Goal: Use online tool/utility: Utilize a website feature to perform a specific function

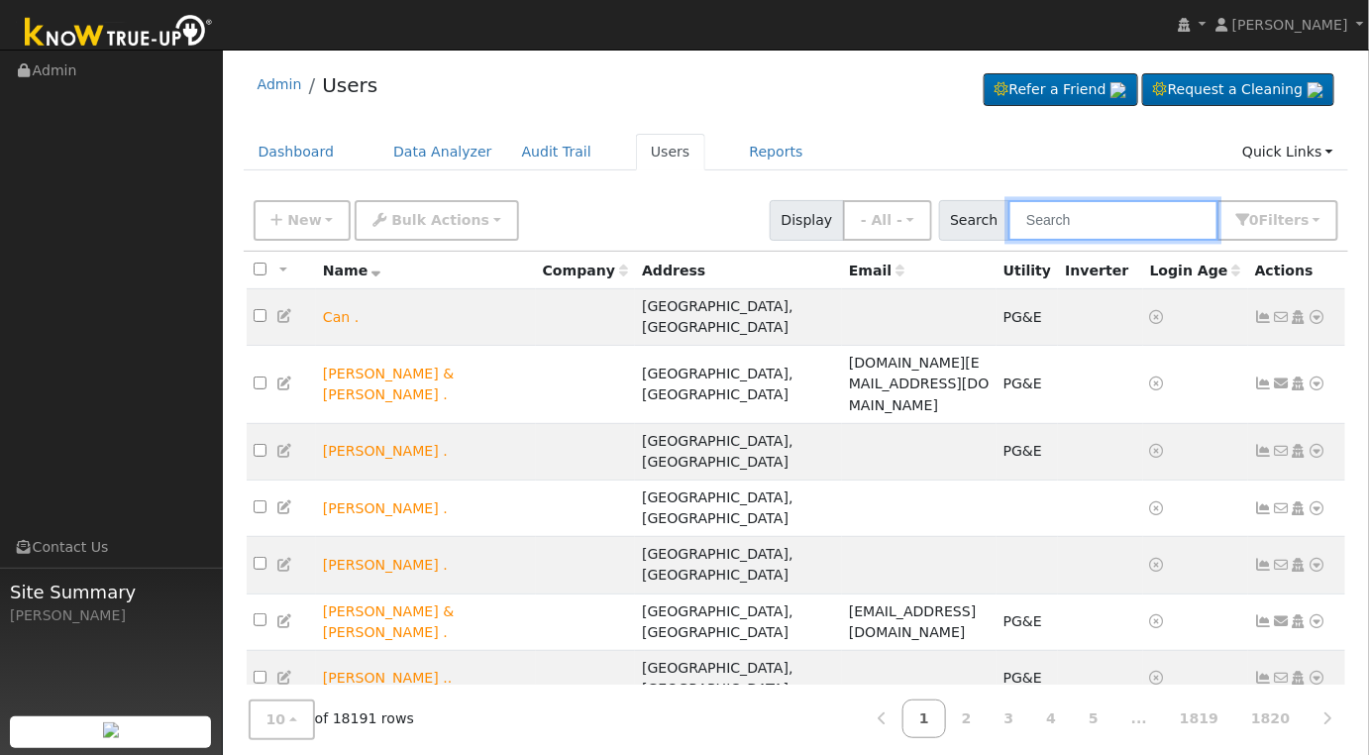
click at [1146, 229] on input "text" at bounding box center [1114, 220] width 210 height 41
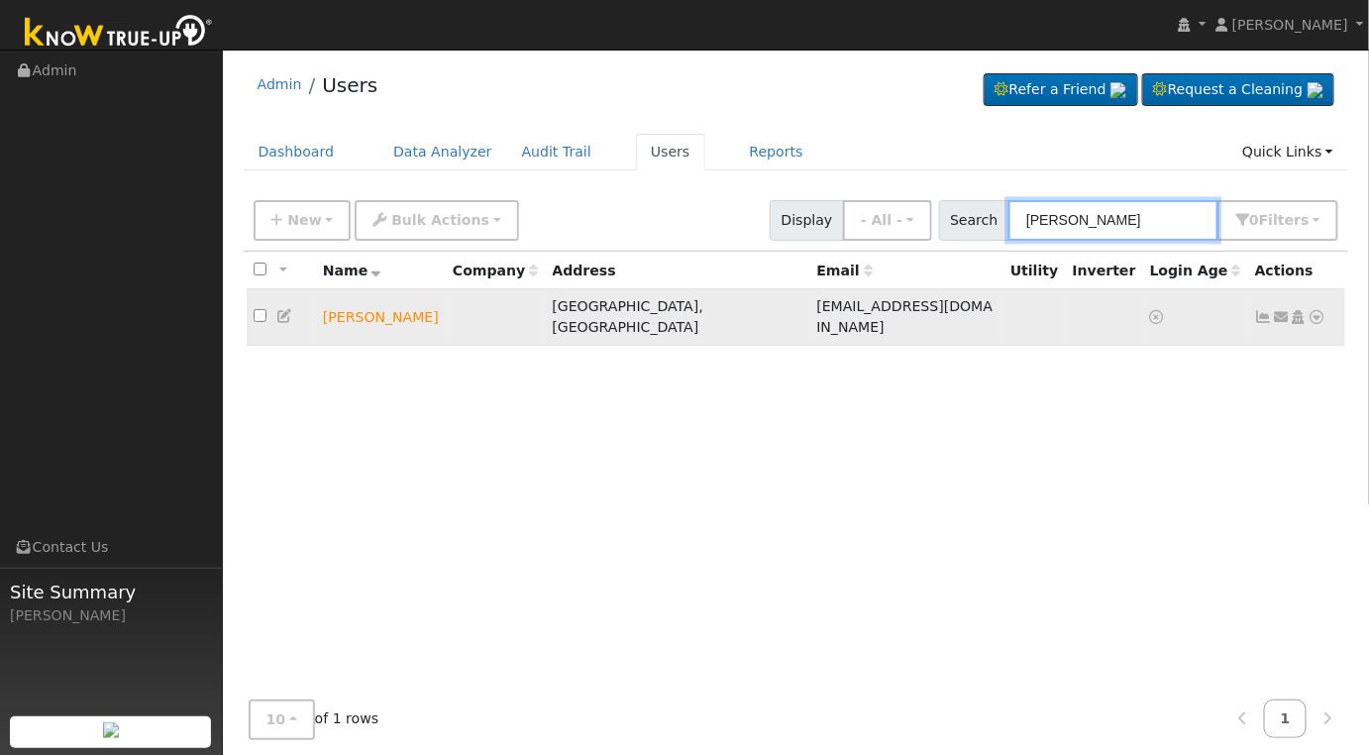
type input "[PERSON_NAME]"
click at [1316, 310] on icon at bounding box center [1318, 317] width 18 height 14
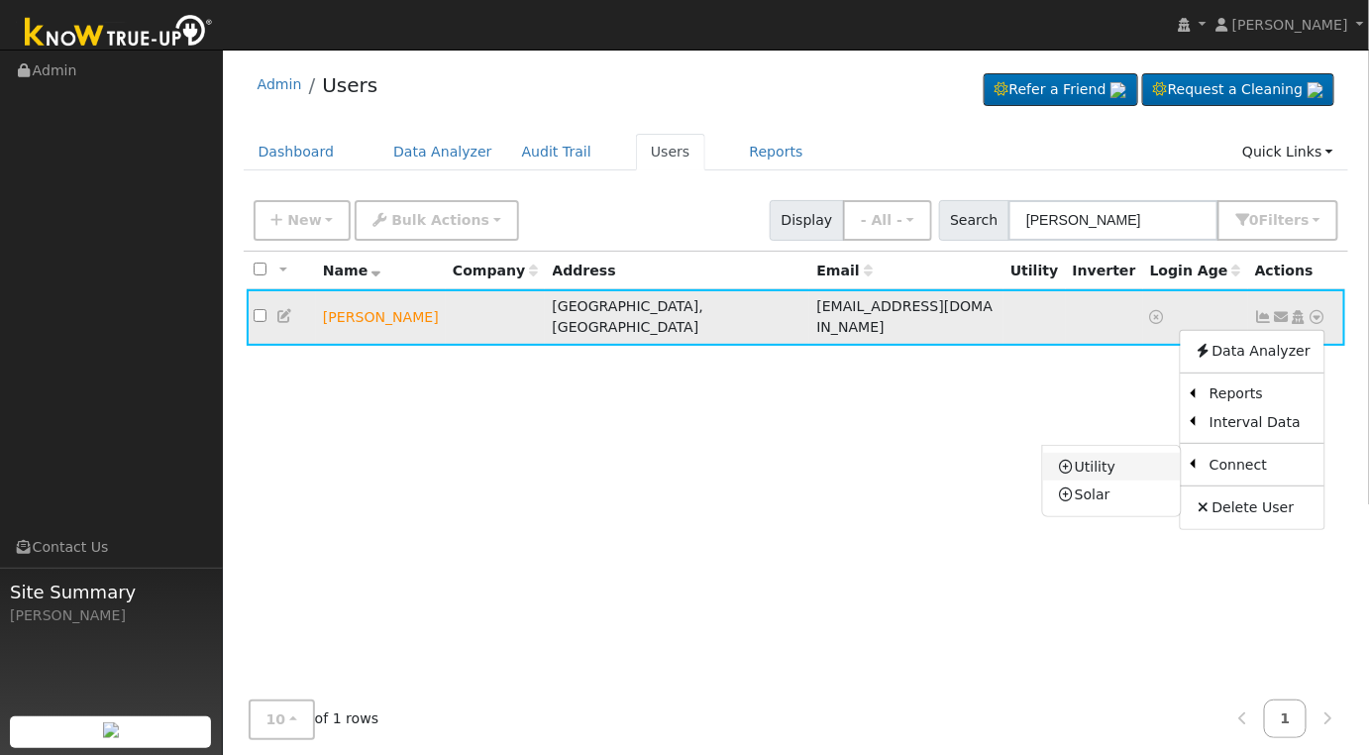
click at [1104, 456] on link "Utility" at bounding box center [1112, 467] width 138 height 28
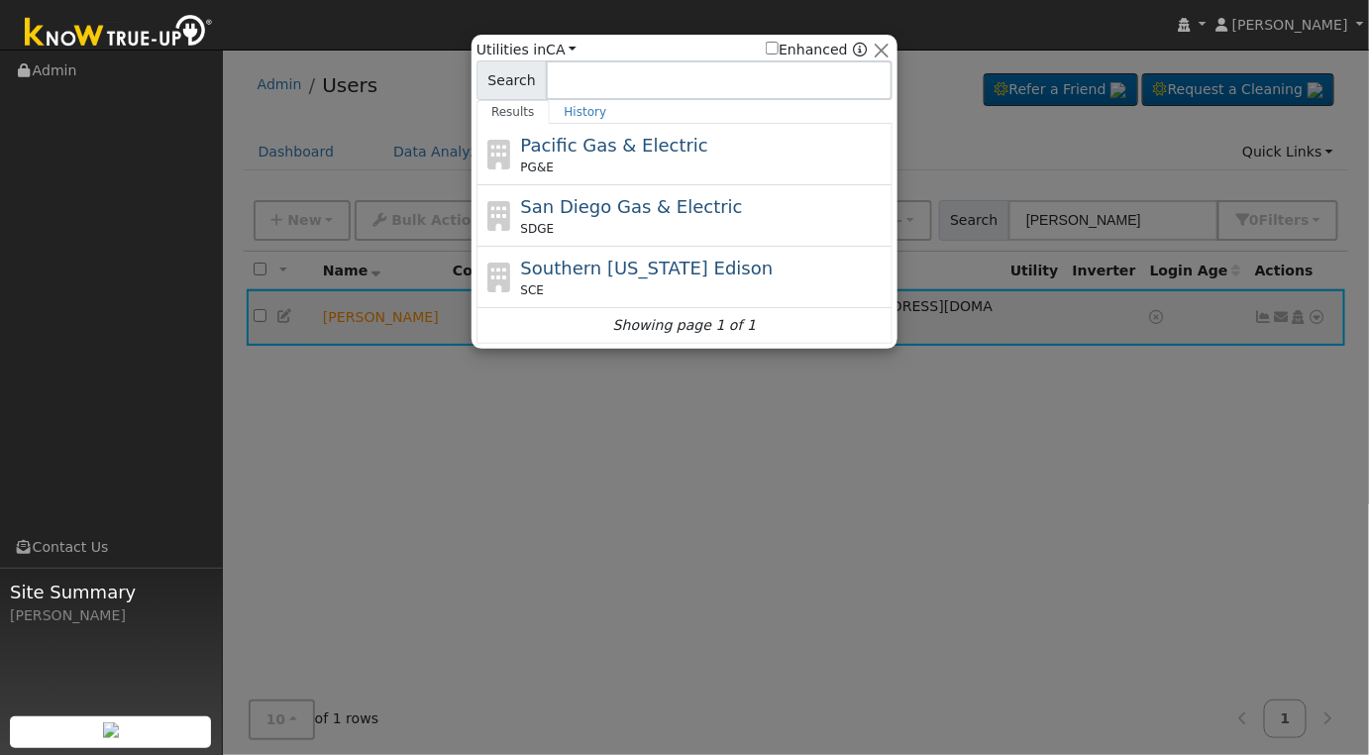
click at [675, 136] on span "Pacific Gas & Electric" at bounding box center [614, 145] width 187 height 21
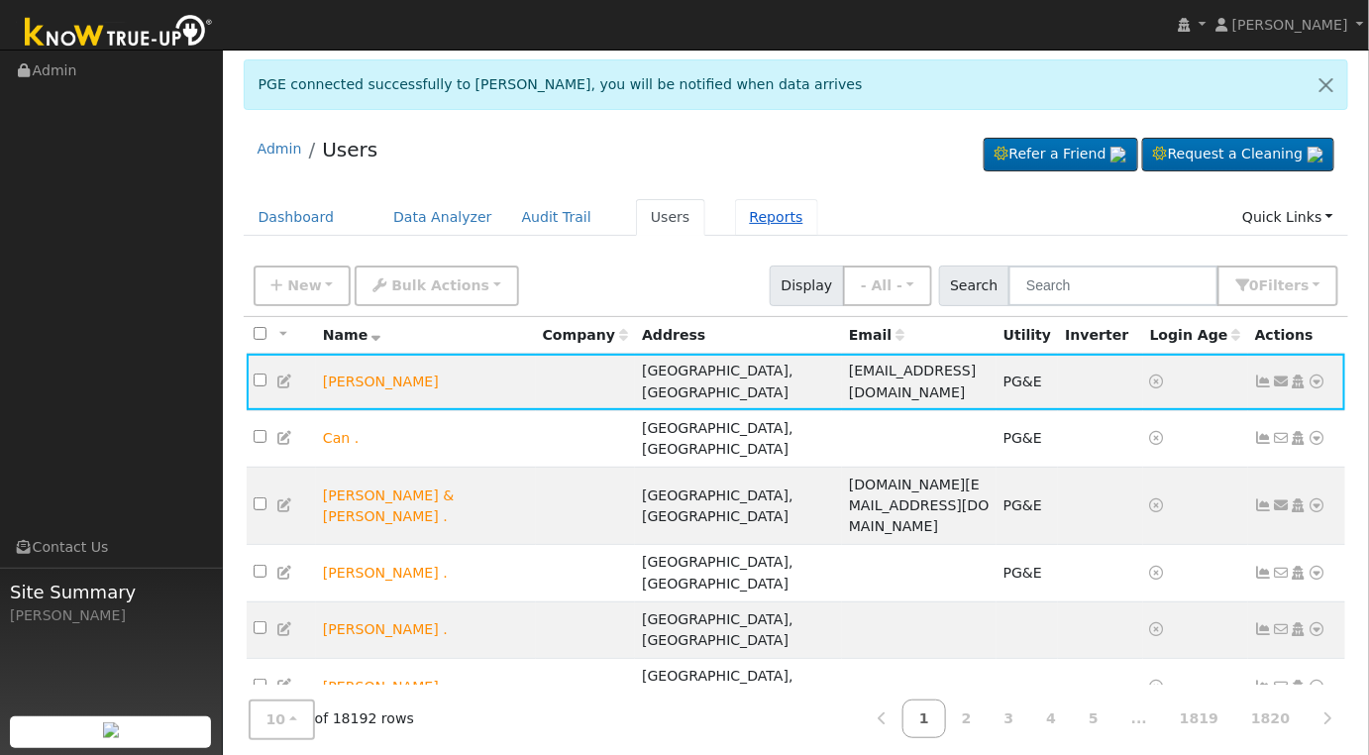
click at [739, 212] on link "Reports" at bounding box center [776, 217] width 83 height 37
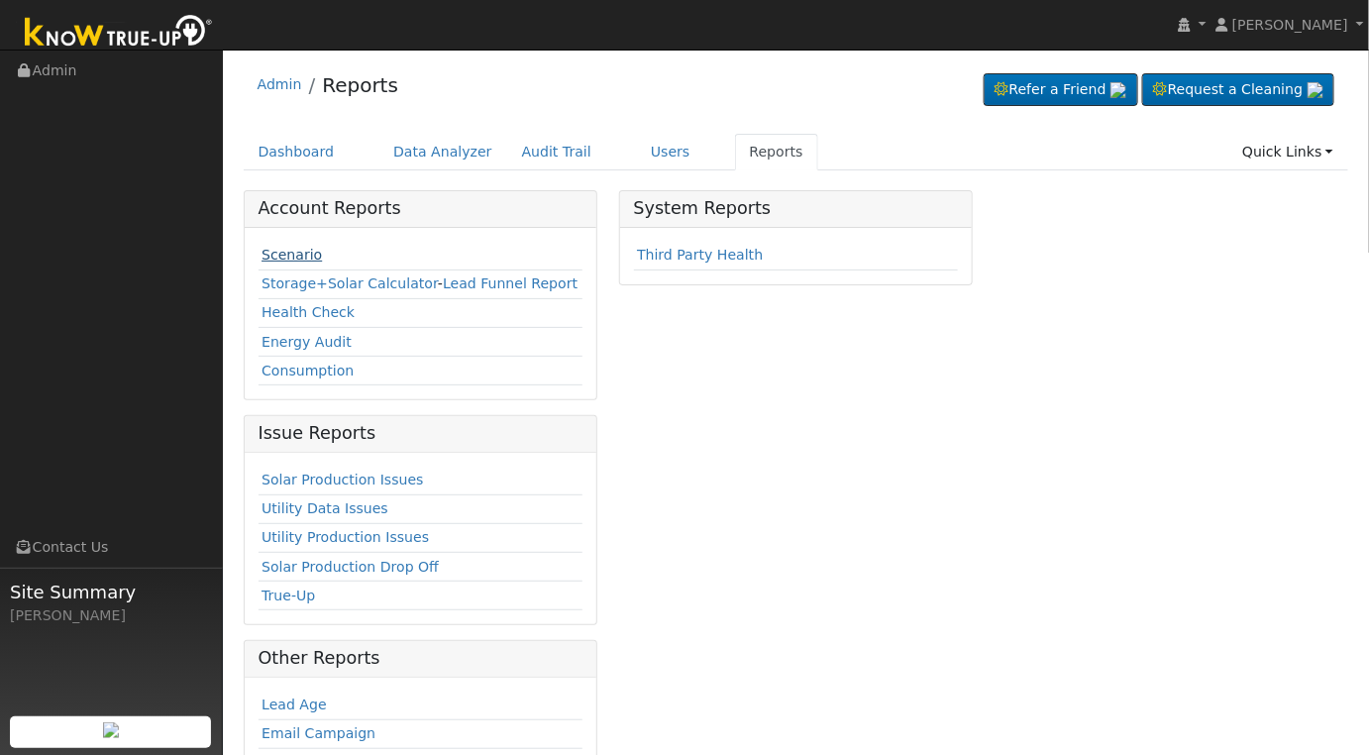
click at [295, 250] on link "Scenario" at bounding box center [292, 255] width 60 height 16
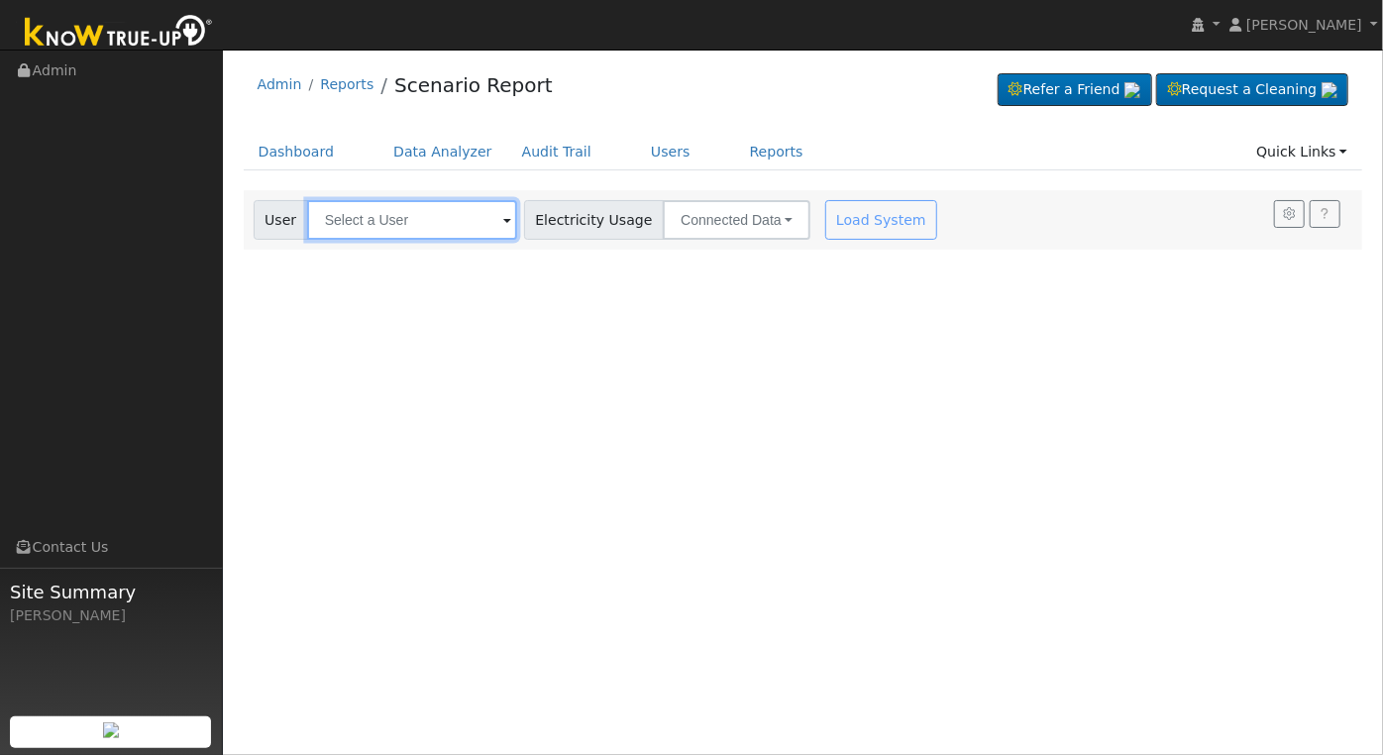
click at [435, 229] on input "text" at bounding box center [412, 220] width 210 height 40
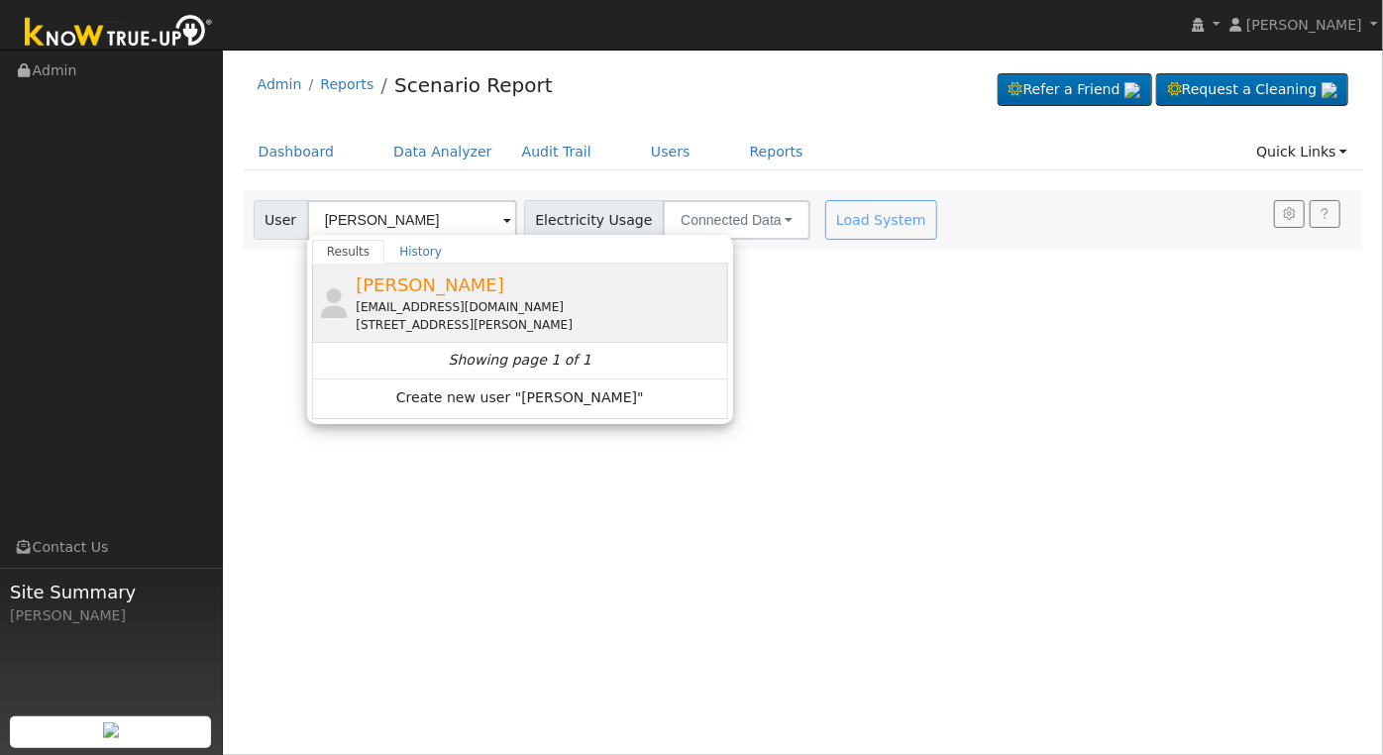
click at [514, 321] on div "[STREET_ADDRESS][PERSON_NAME]" at bounding box center [540, 325] width 368 height 18
type input "[PERSON_NAME]"
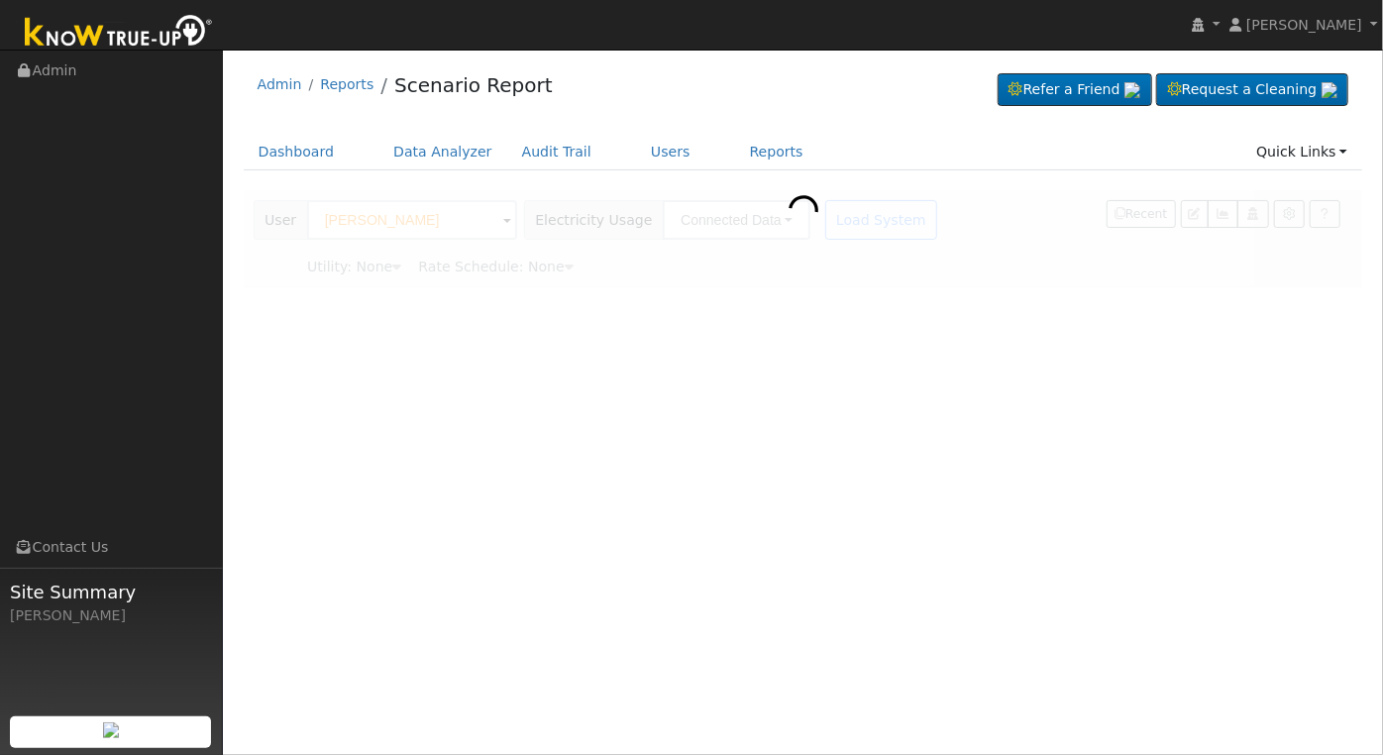
type input "Pacific Gas & Electric"
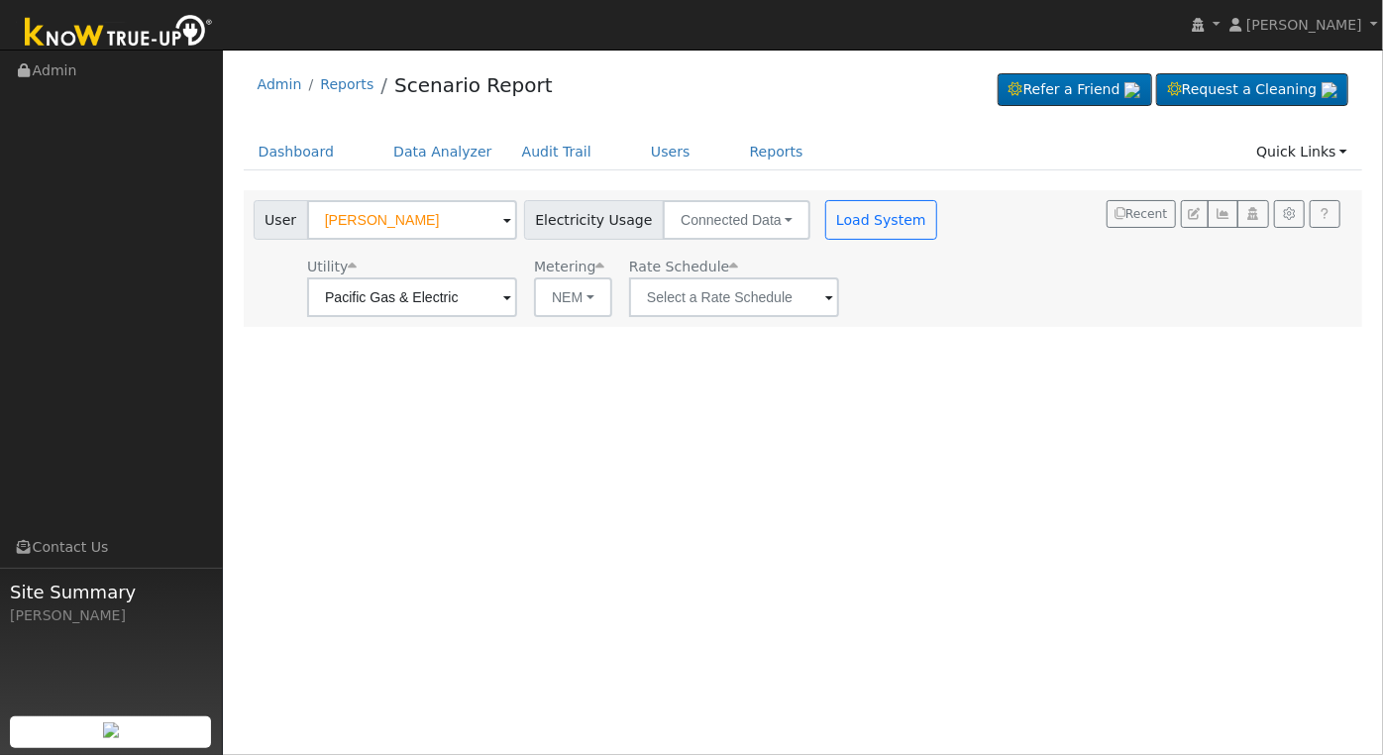
click at [825, 291] on span at bounding box center [829, 298] width 8 height 23
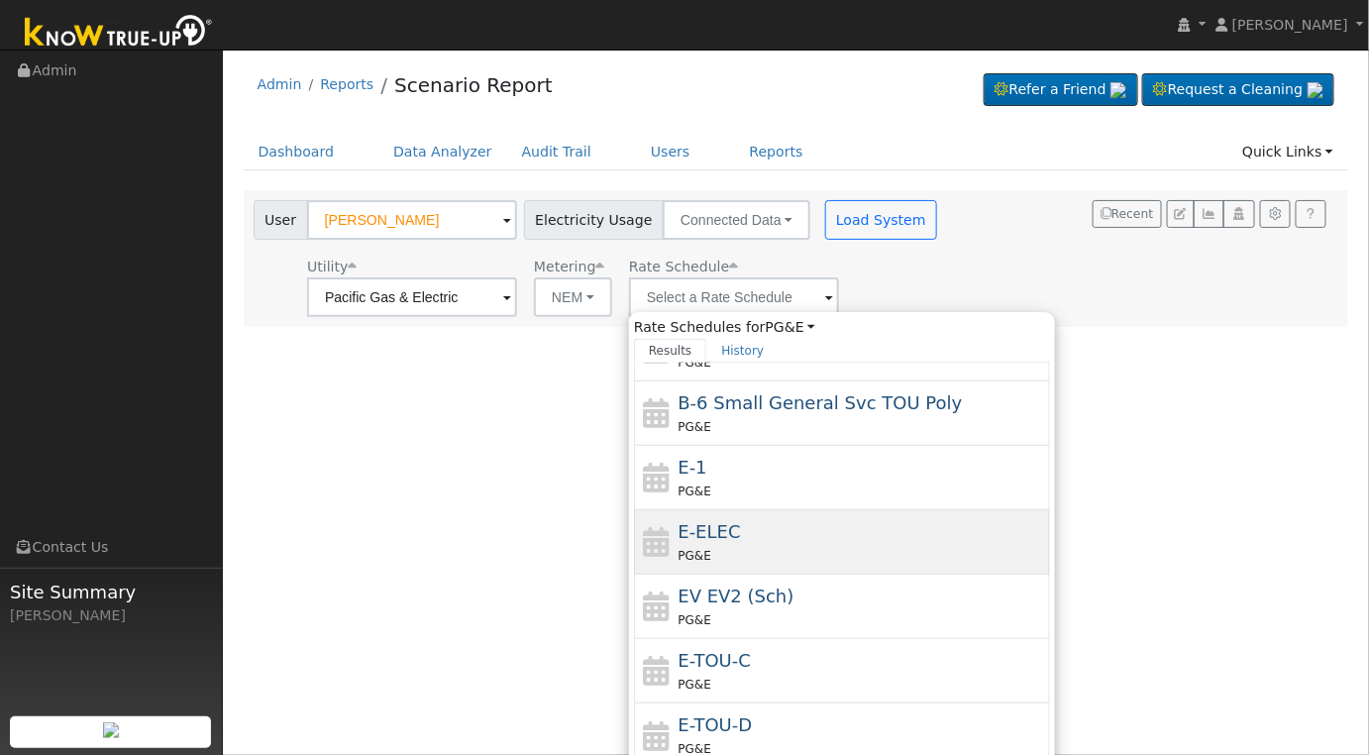
scroll to position [342, 0]
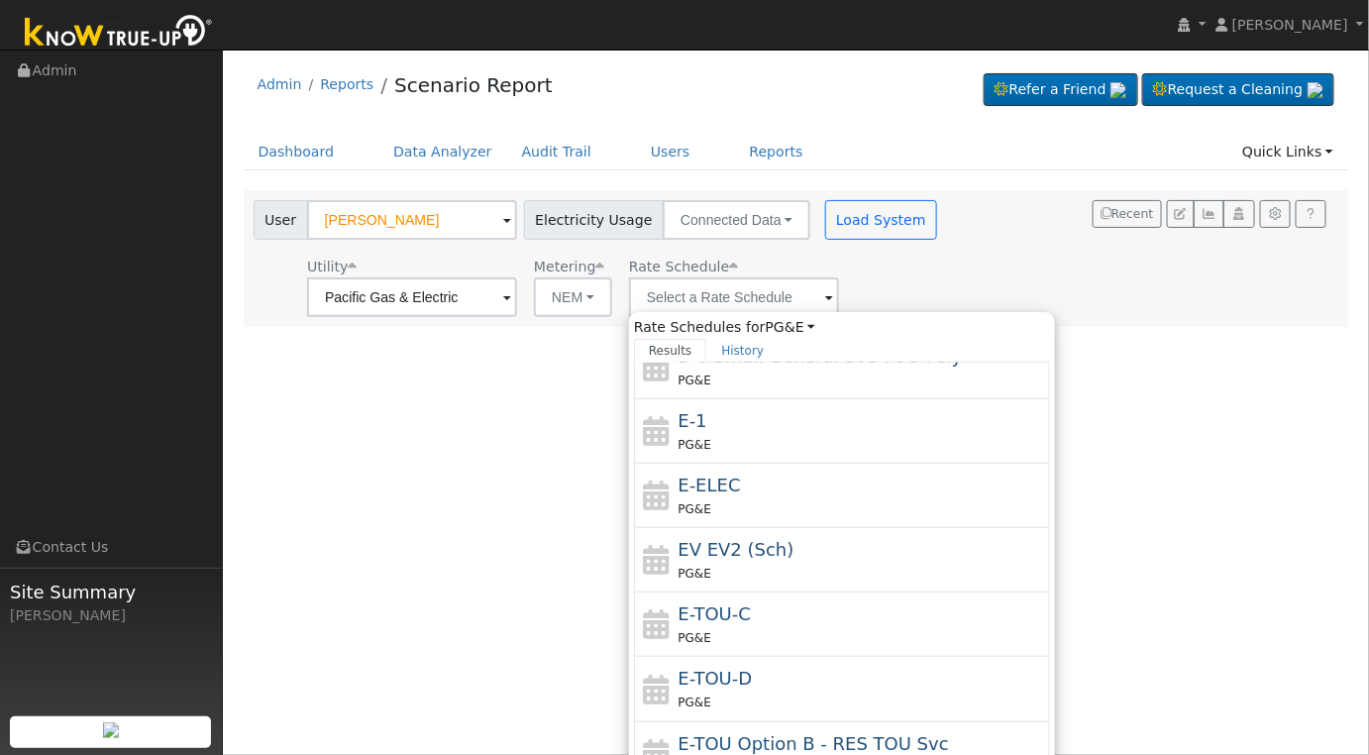
click at [888, 685] on div "E-TOU-D PG&E" at bounding box center [863, 689] width 368 height 48
type input "E-TOU-D"
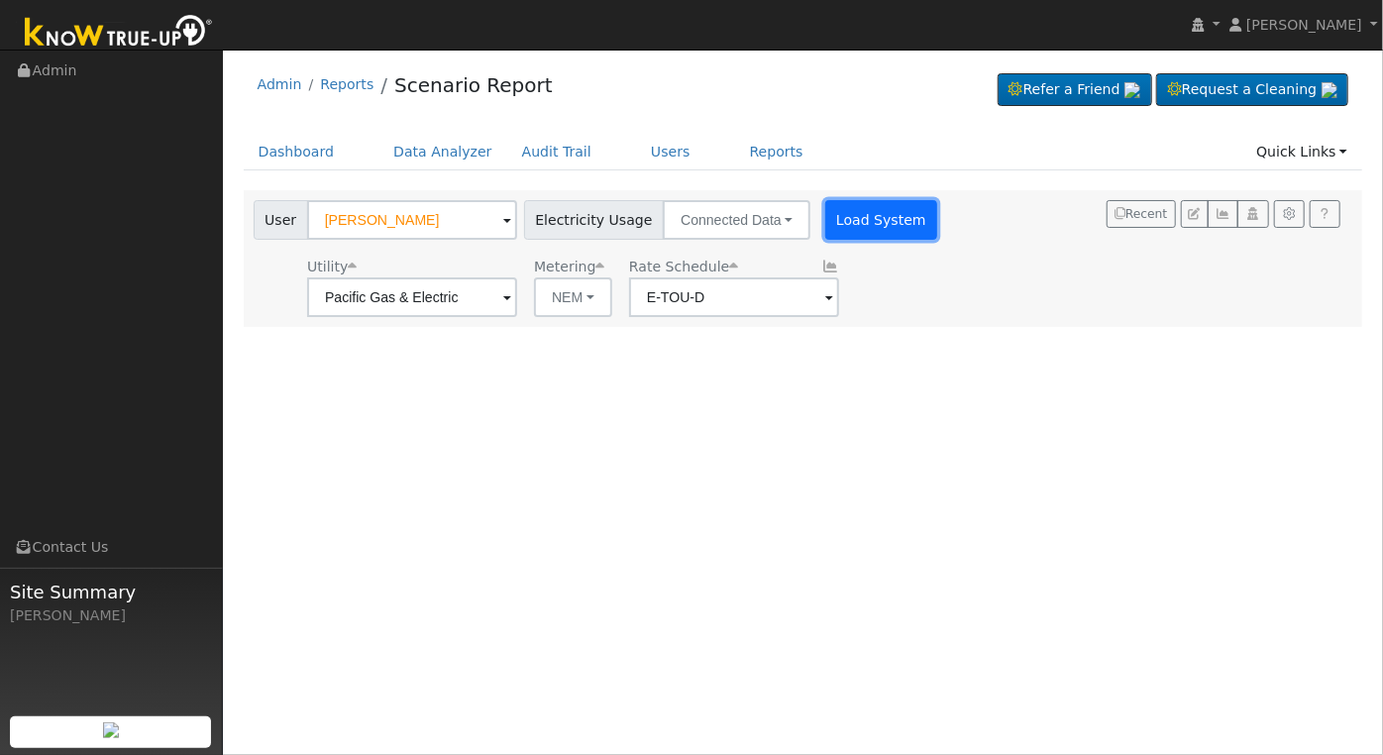
click at [865, 216] on button "Load System" at bounding box center [881, 220] width 113 height 40
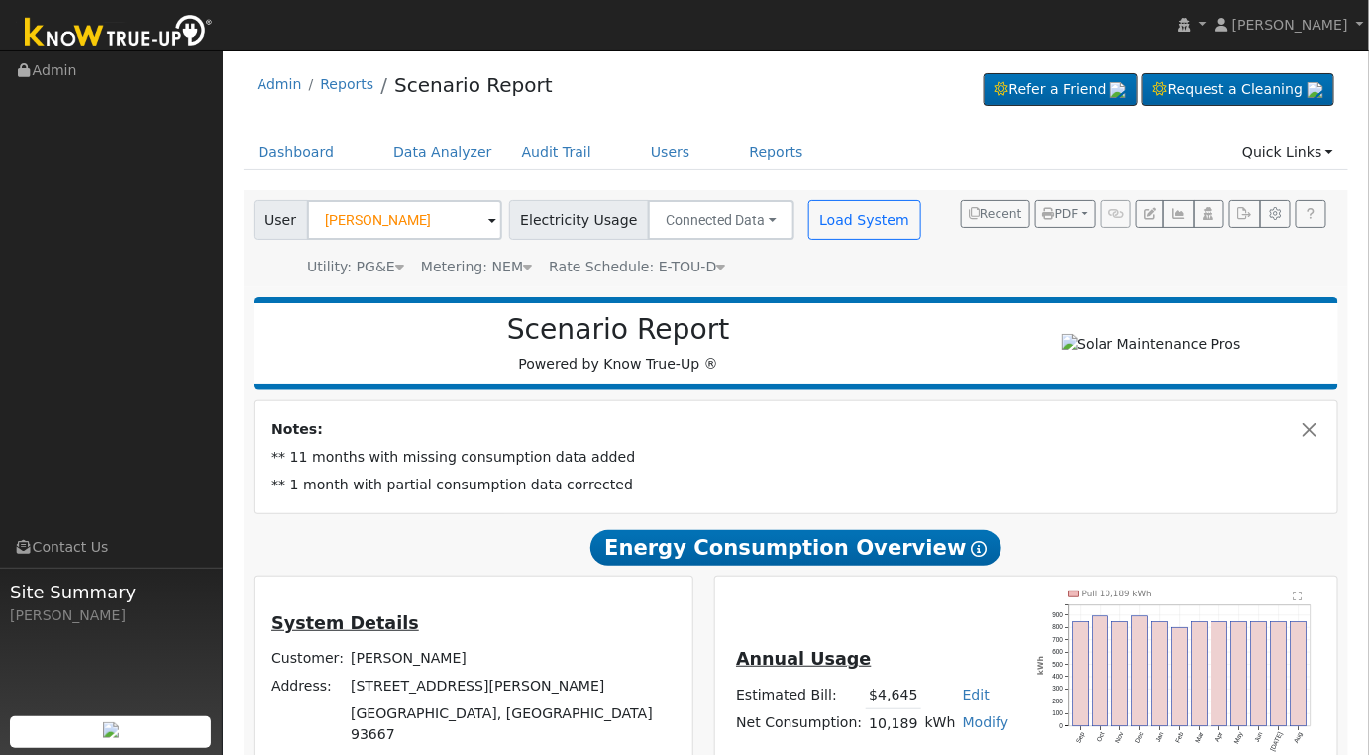
scroll to position [330, 0]
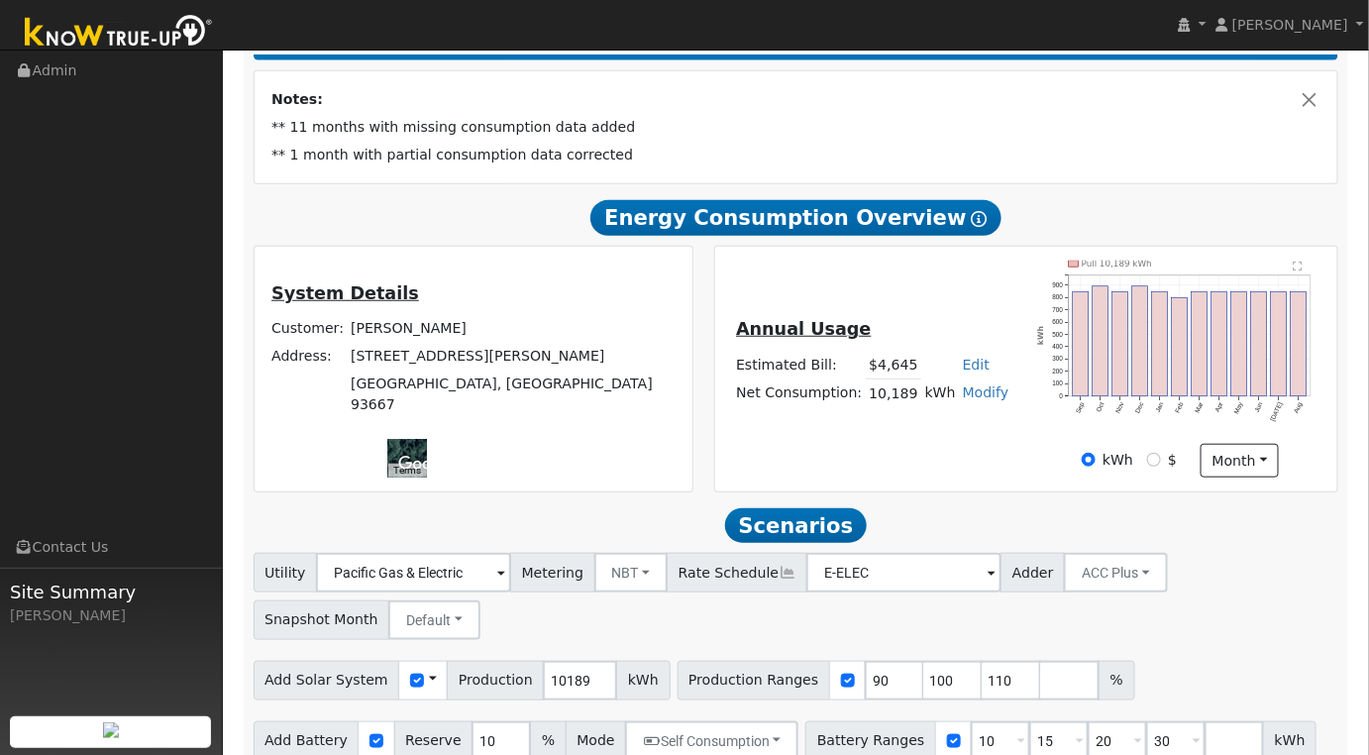
drag, startPoint x: 637, startPoint y: 391, endPoint x: 496, endPoint y: 345, distance: 148.2
click at [496, 345] on div "System Details Customer: [PERSON_NAME] Address: [STREET_ADDRESS][PERSON_NAME] T…" at bounding box center [473, 369] width 431 height 217
drag, startPoint x: 588, startPoint y: 384, endPoint x: 595, endPoint y: 369, distance: 17.3
click at [427, 439] on div at bounding box center [407, 458] width 39 height 39
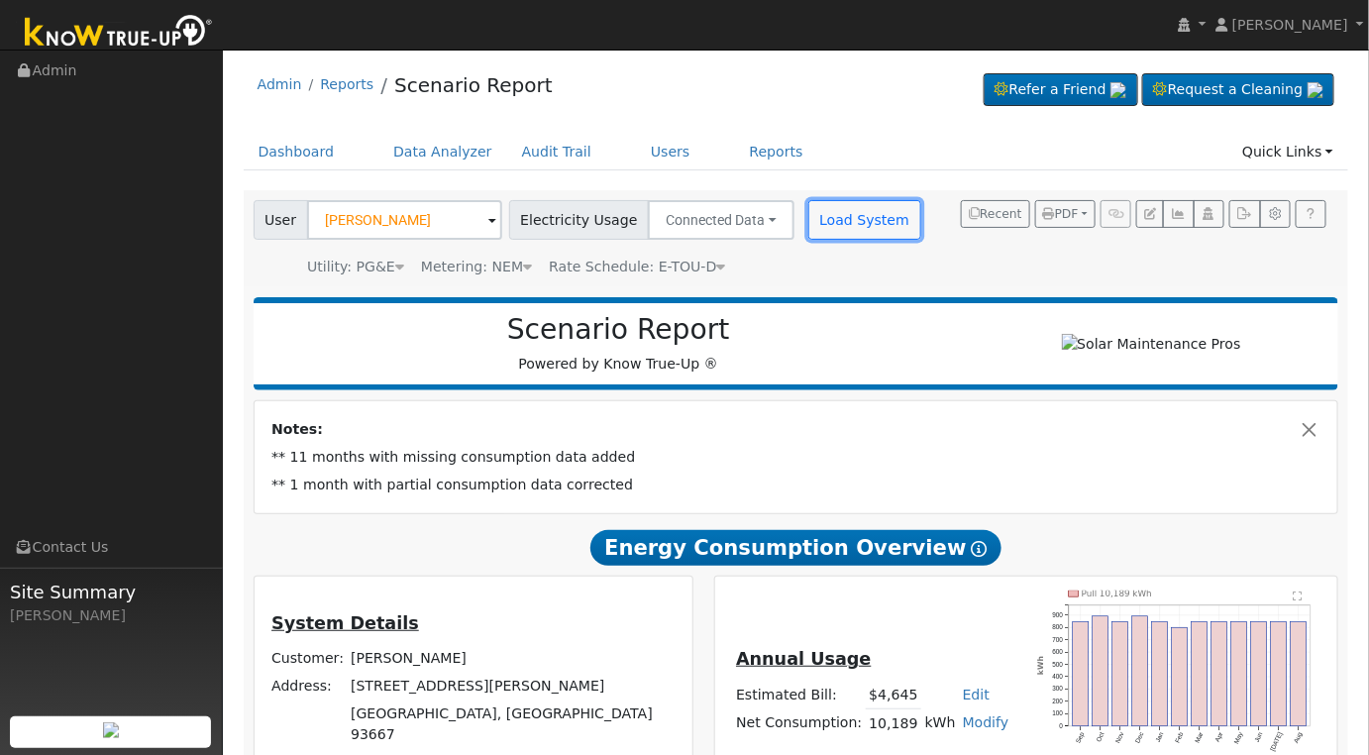
click at [832, 224] on button "Load System" at bounding box center [864, 220] width 113 height 40
click at [821, 210] on button "Load System" at bounding box center [864, 220] width 113 height 40
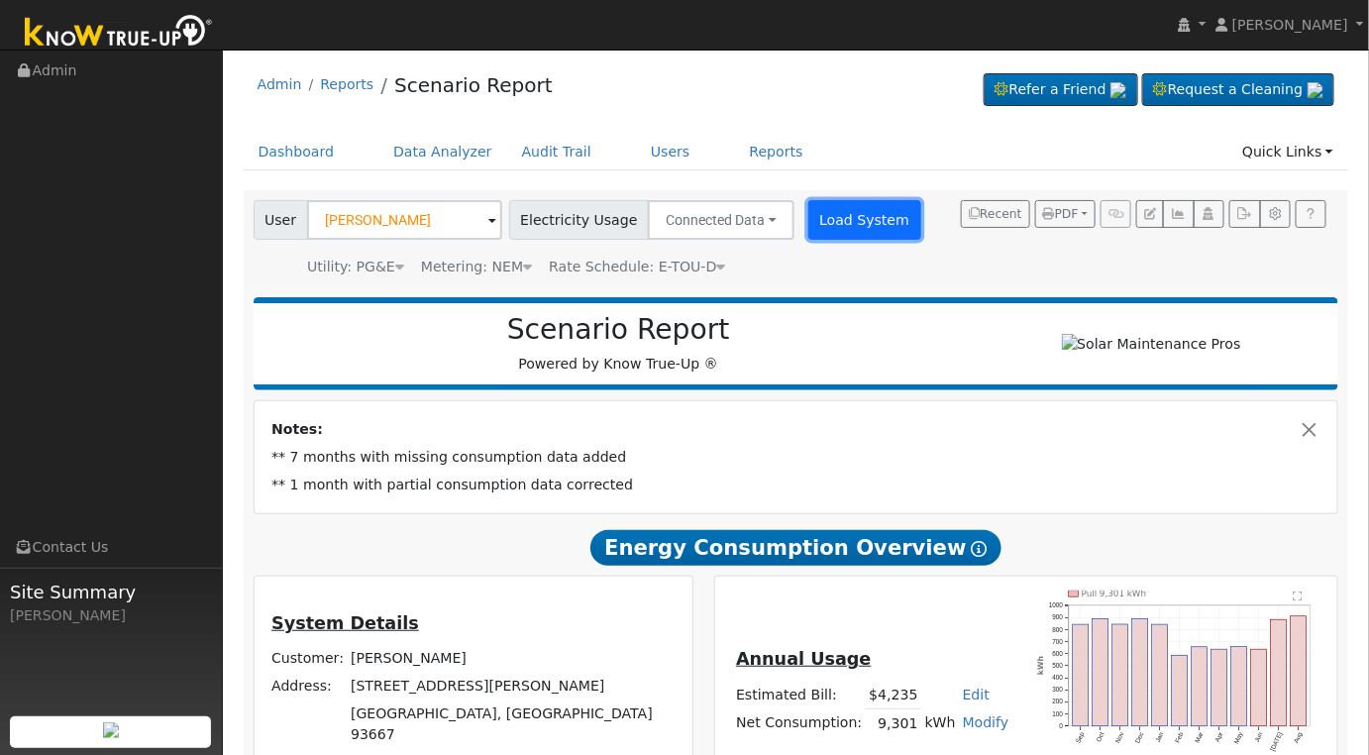
click at [824, 216] on button "Load System" at bounding box center [864, 220] width 113 height 40
click at [826, 216] on button "Load System" at bounding box center [864, 220] width 113 height 40
click at [826, 213] on button "Load System" at bounding box center [864, 220] width 113 height 40
click at [837, 230] on button "Load System" at bounding box center [864, 220] width 113 height 40
click at [840, 227] on button "Load System" at bounding box center [864, 220] width 113 height 40
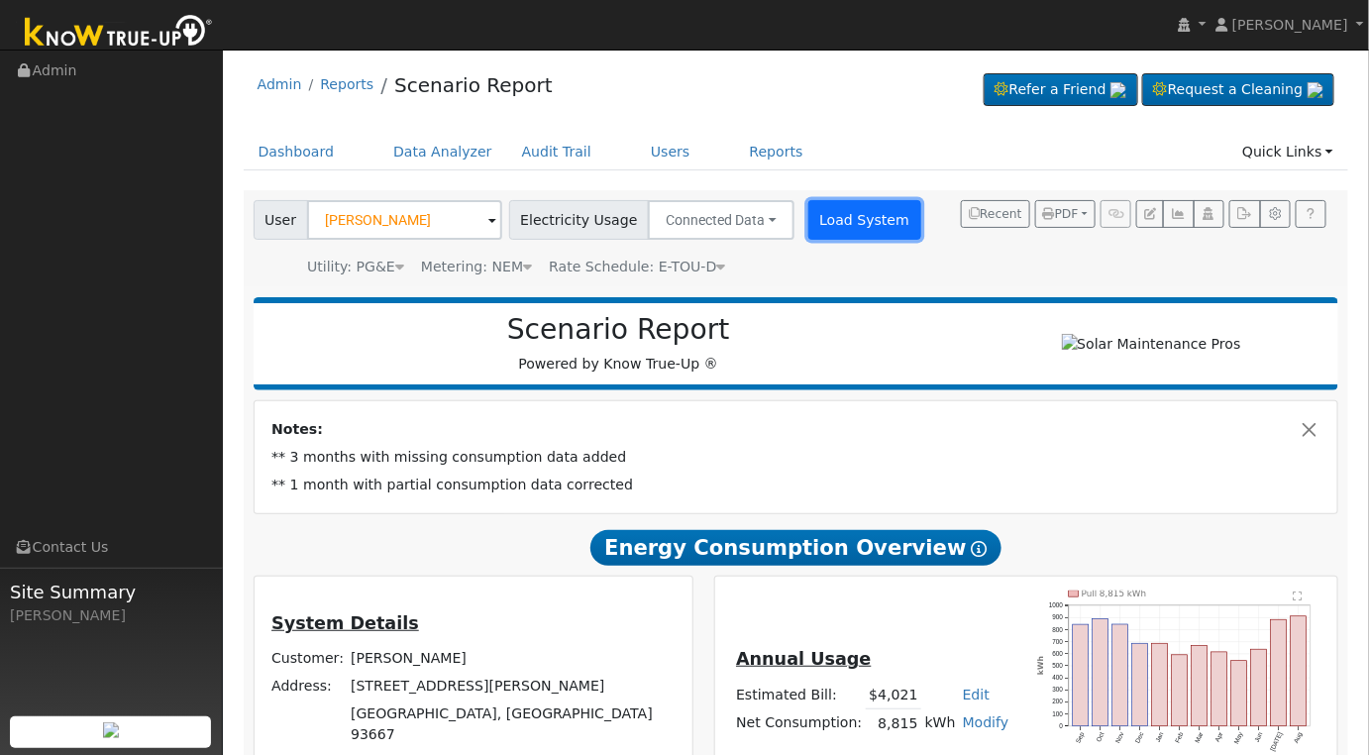
click at [827, 226] on button "Load System" at bounding box center [864, 220] width 113 height 40
click at [810, 213] on button "Load System" at bounding box center [864, 220] width 113 height 40
click at [837, 213] on button "Load System" at bounding box center [864, 220] width 113 height 40
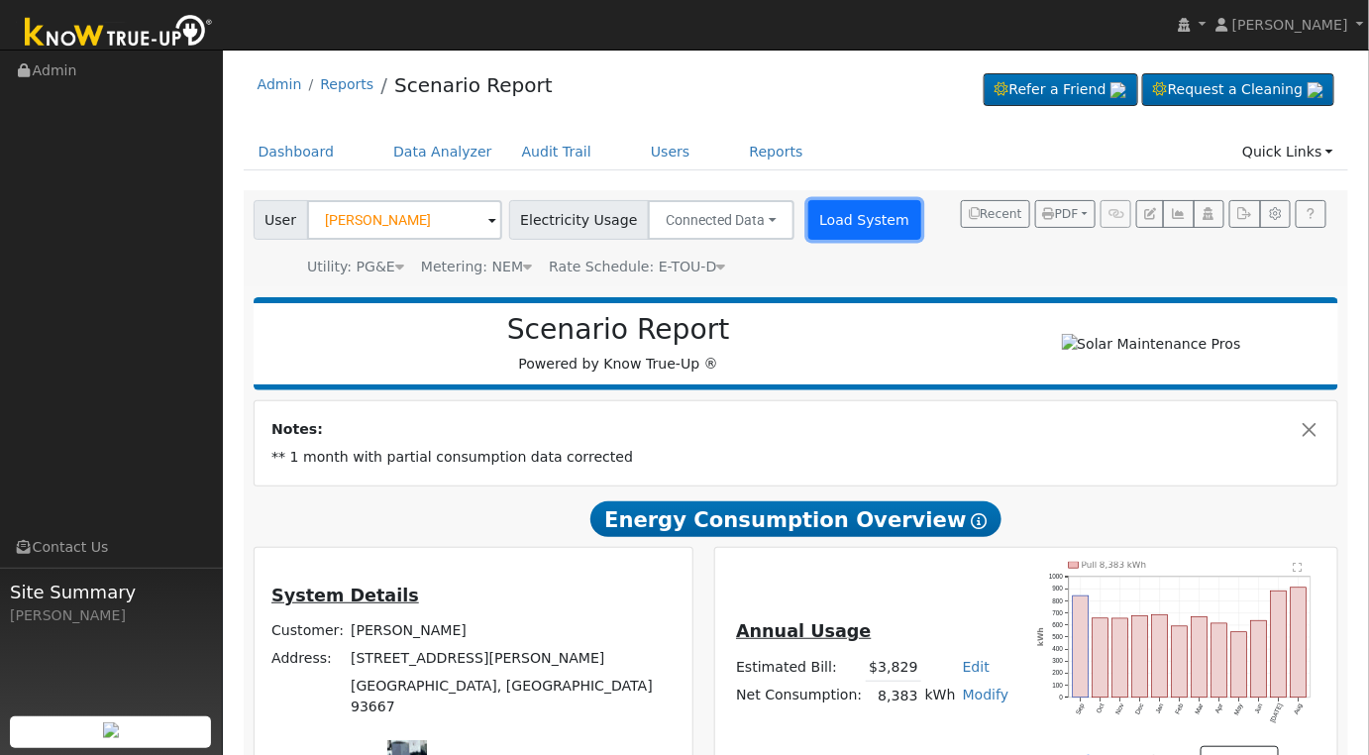
click at [837, 214] on button "Load System" at bounding box center [864, 220] width 113 height 40
click at [812, 221] on button "Load System" at bounding box center [864, 220] width 113 height 40
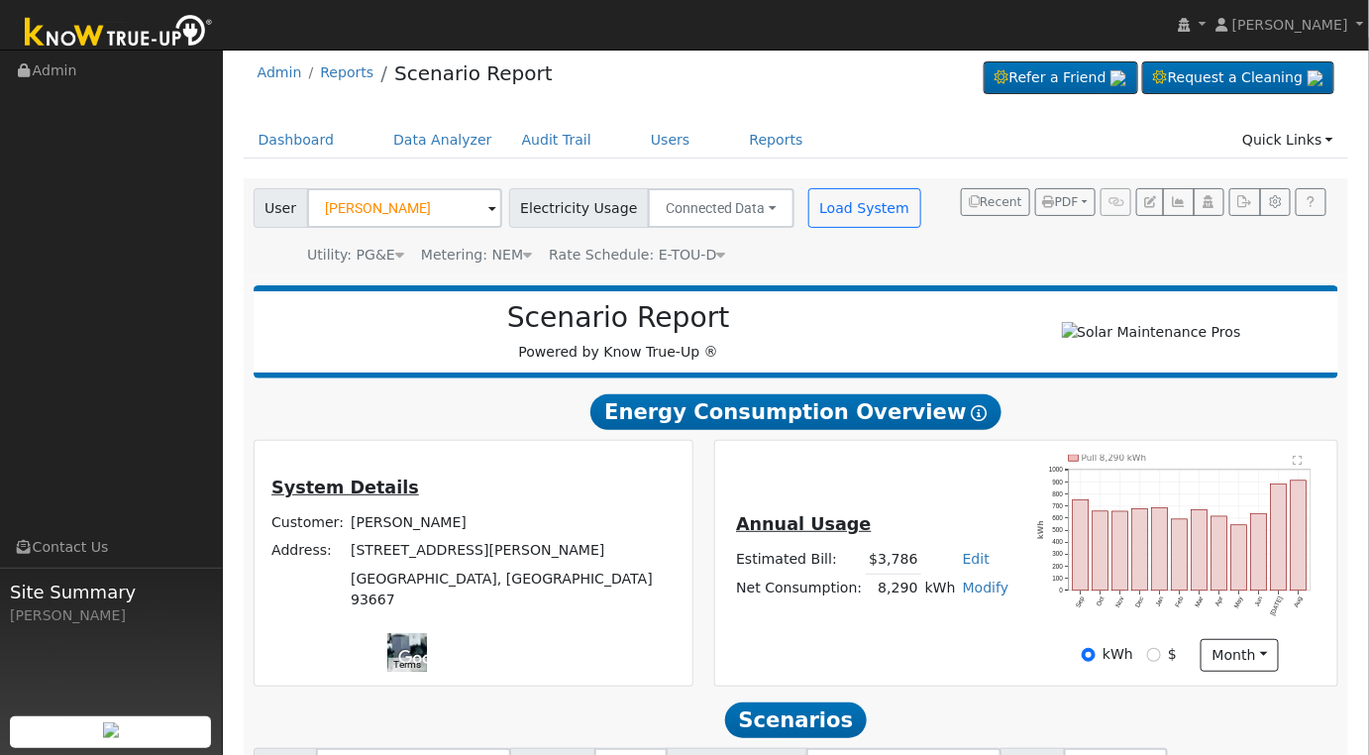
scroll to position [285, 0]
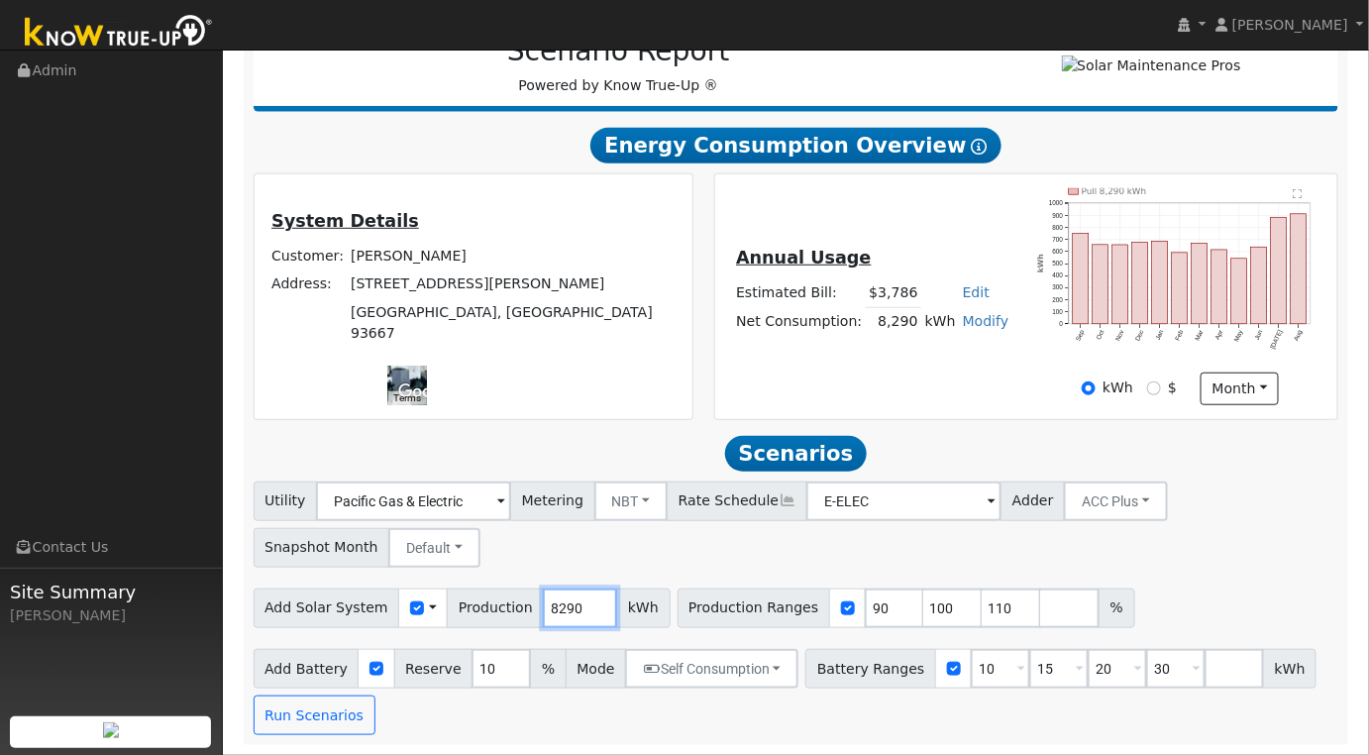
click at [546, 617] on input "8290" at bounding box center [580, 608] width 74 height 40
type input "12512"
click at [865, 605] on input "90" at bounding box center [894, 608] width 59 height 40
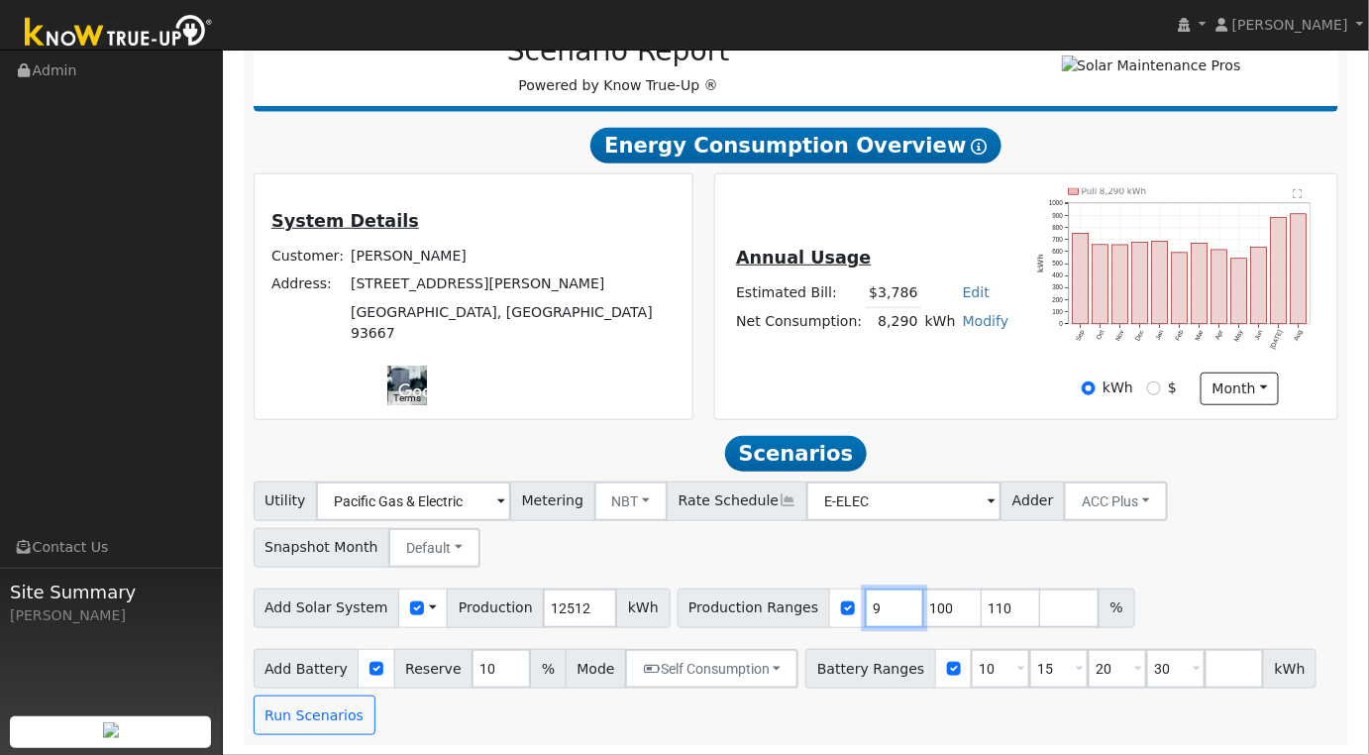
type input "100"
type input "110"
type input "100"
click at [971, 675] on input "10" at bounding box center [1000, 669] width 59 height 40
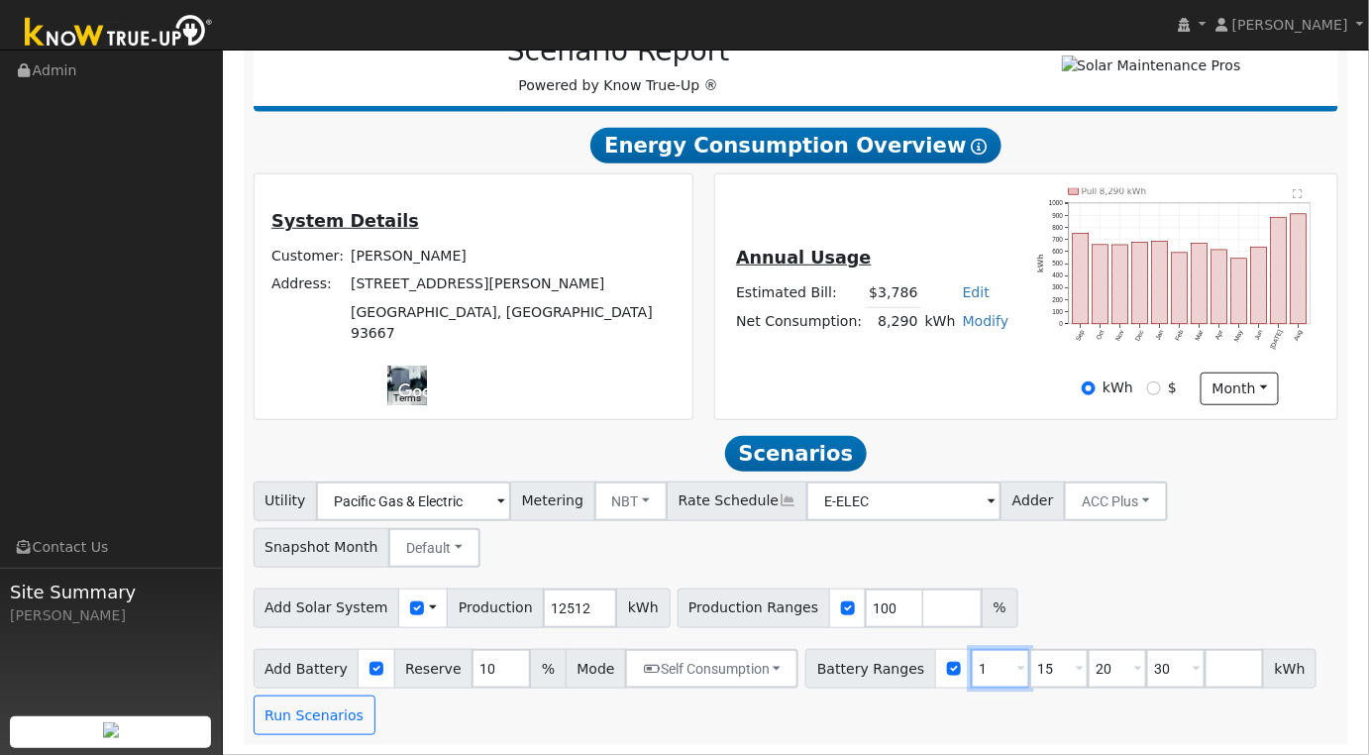
type input "15"
type input "20"
type input "30"
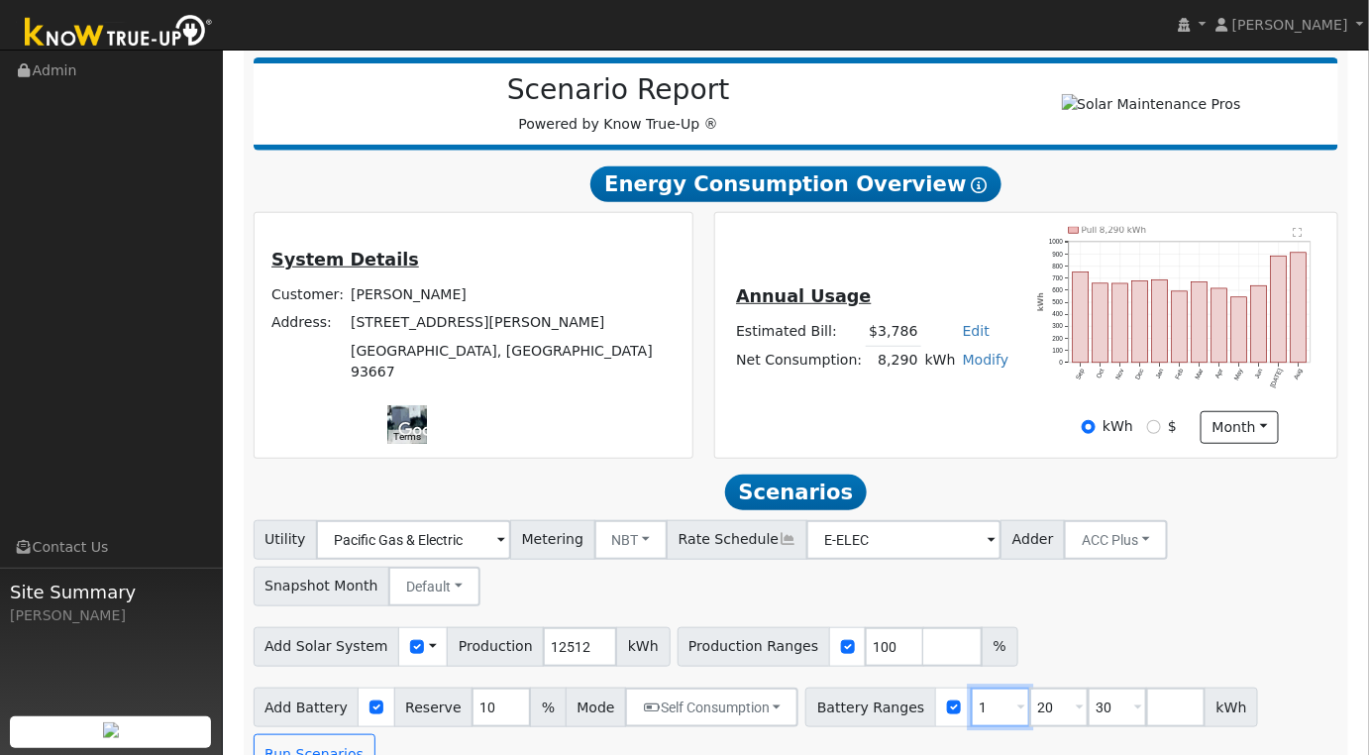
type input "20"
type input "30"
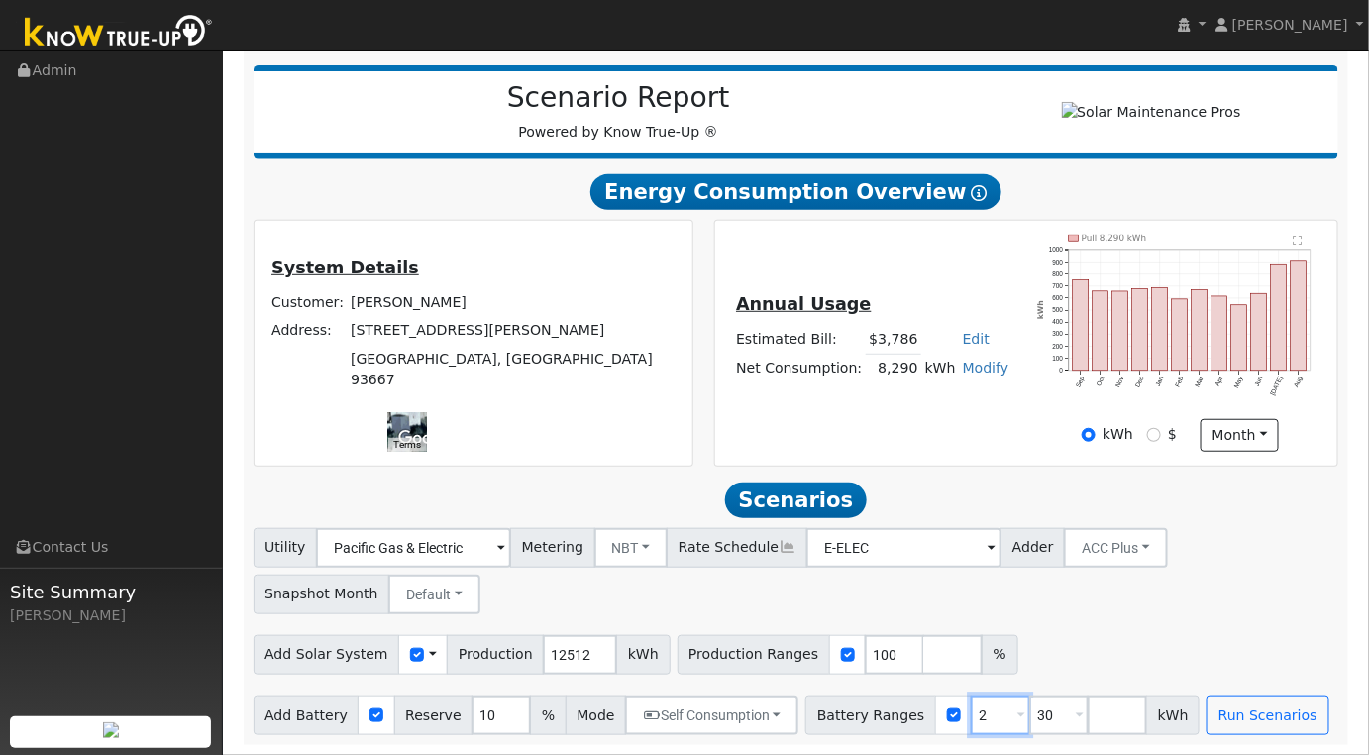
type input "30"
type input "3"
type input "20"
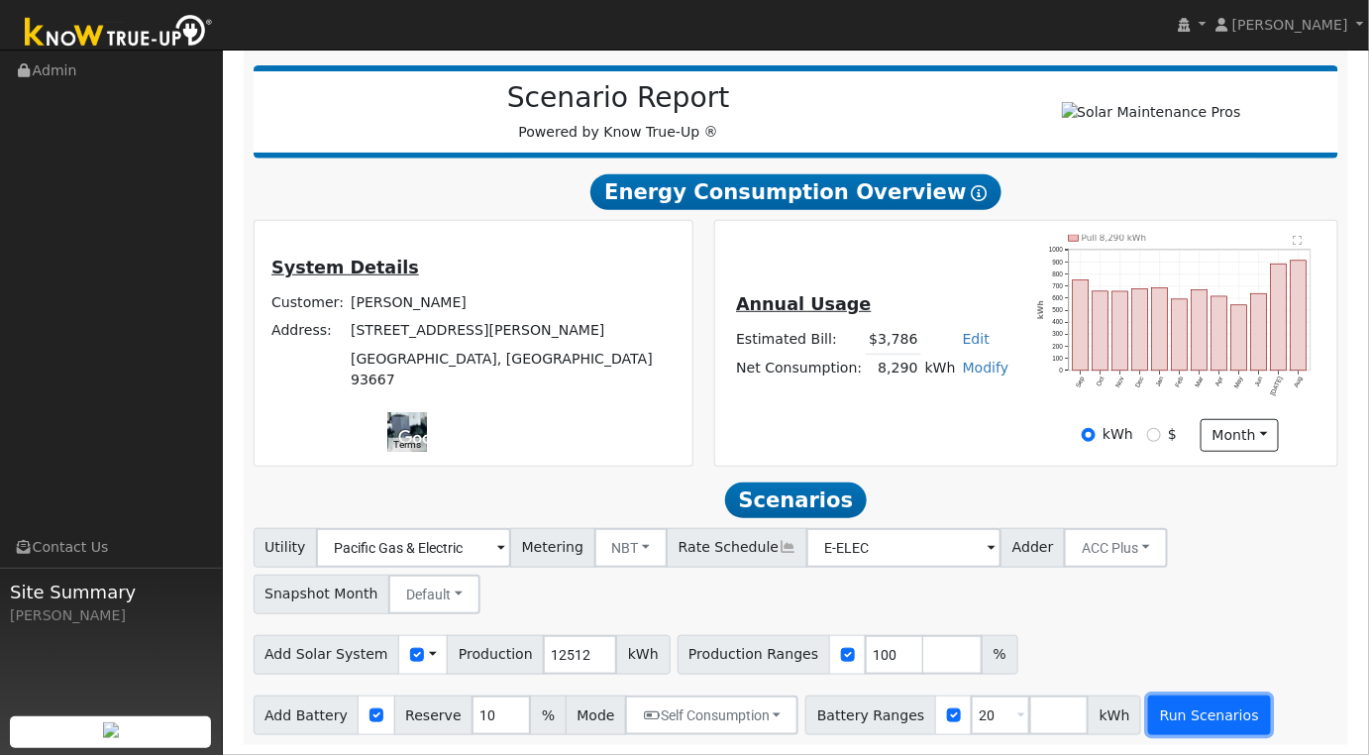
click at [1169, 720] on button "Run Scenarios" at bounding box center [1209, 715] width 122 height 40
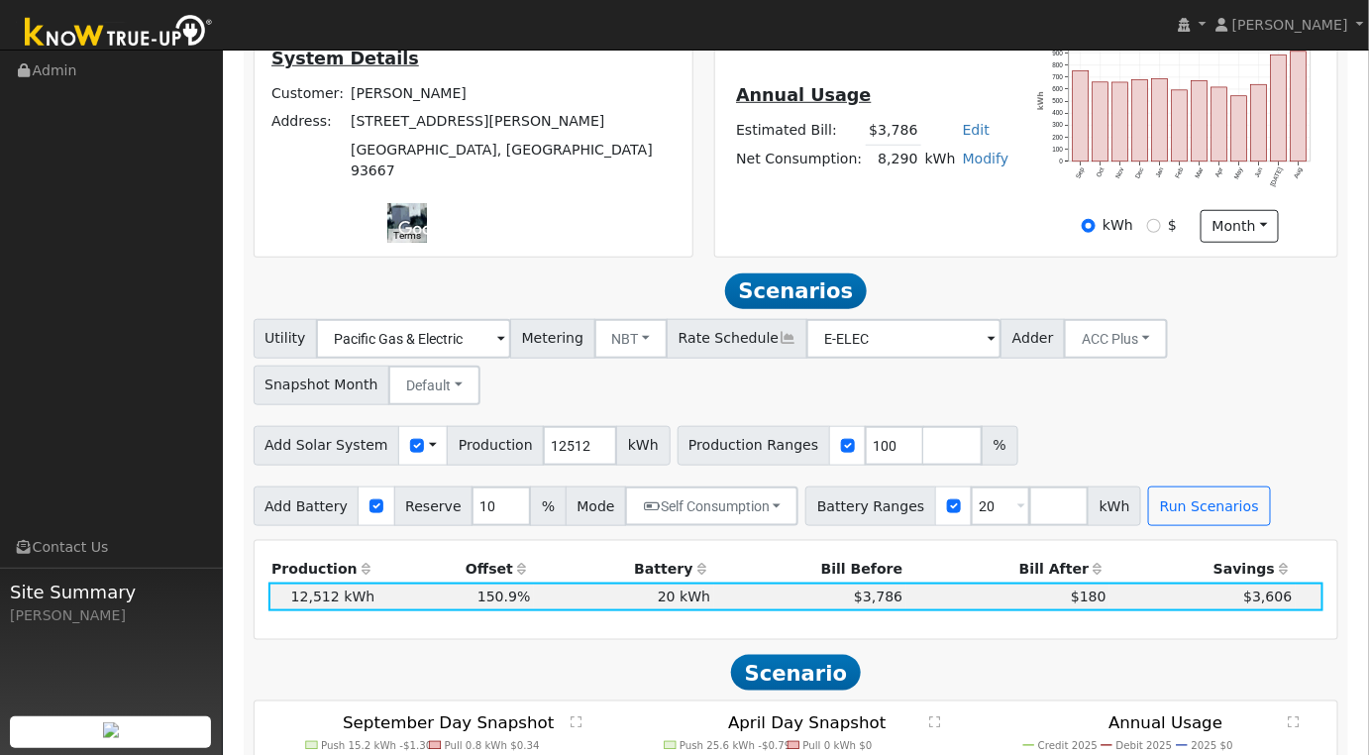
scroll to position [330, 0]
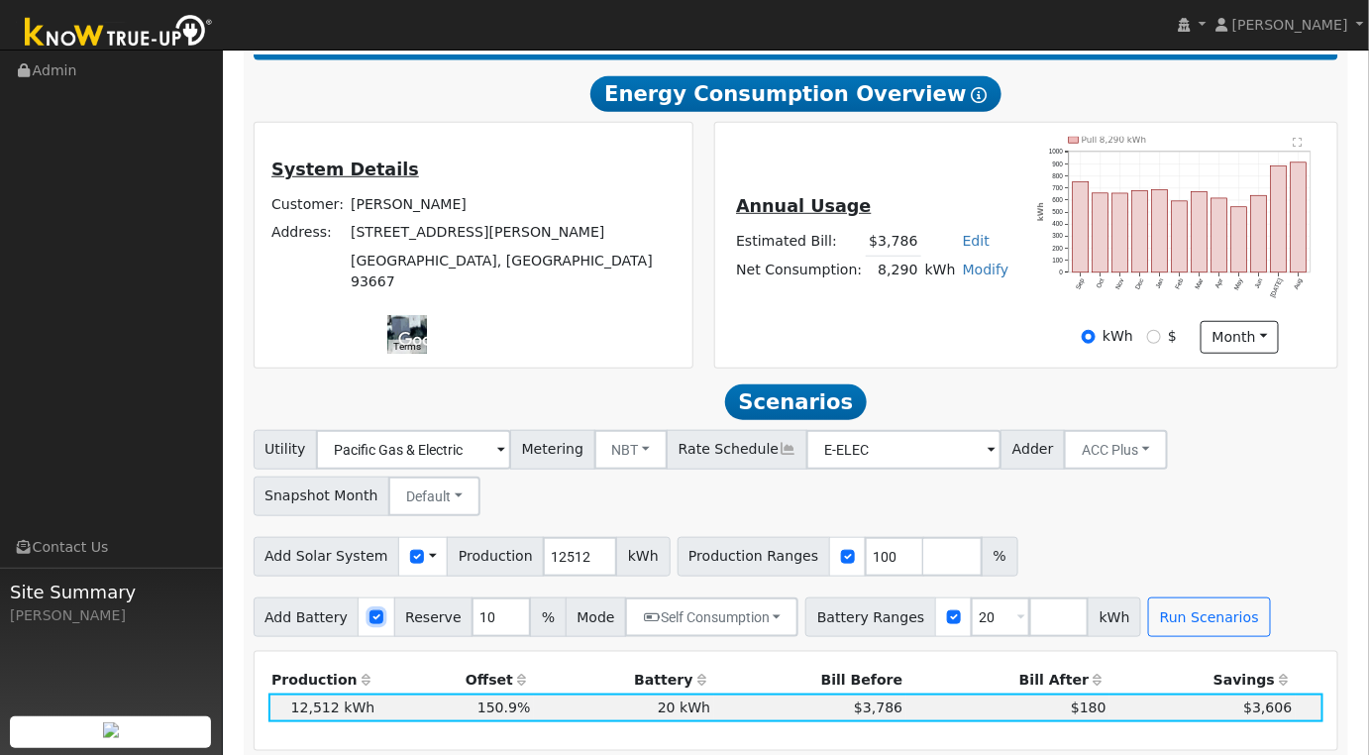
click at [370, 621] on input "checkbox" at bounding box center [377, 617] width 14 height 14
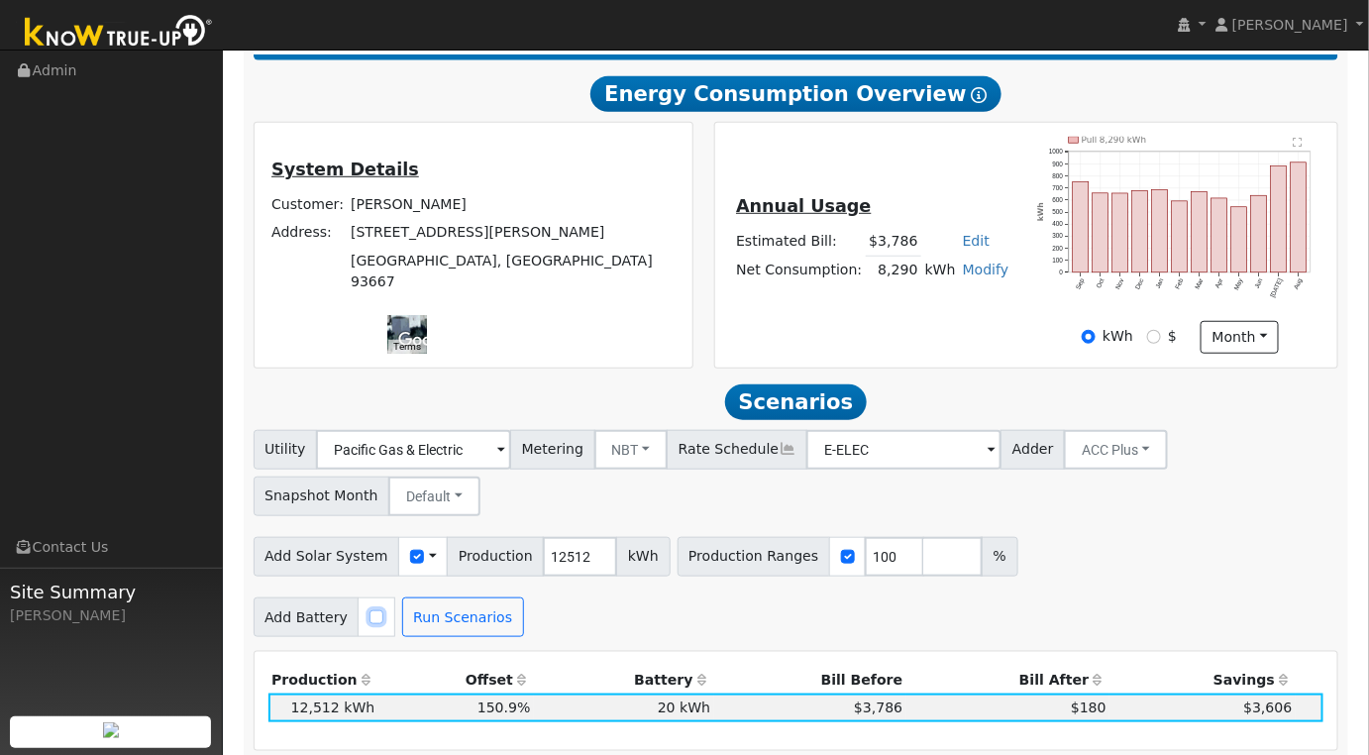
scroll to position [660, 0]
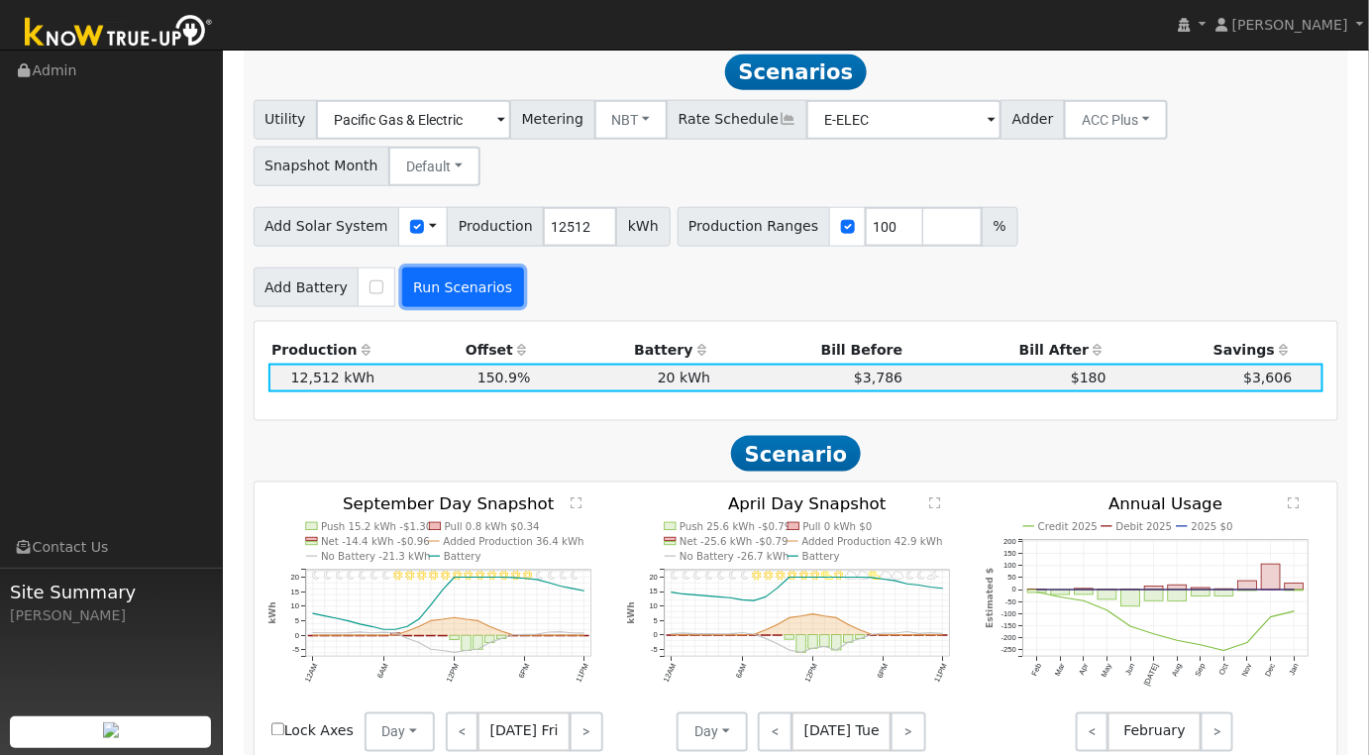
click at [435, 286] on button "Run Scenarios" at bounding box center [463, 287] width 122 height 40
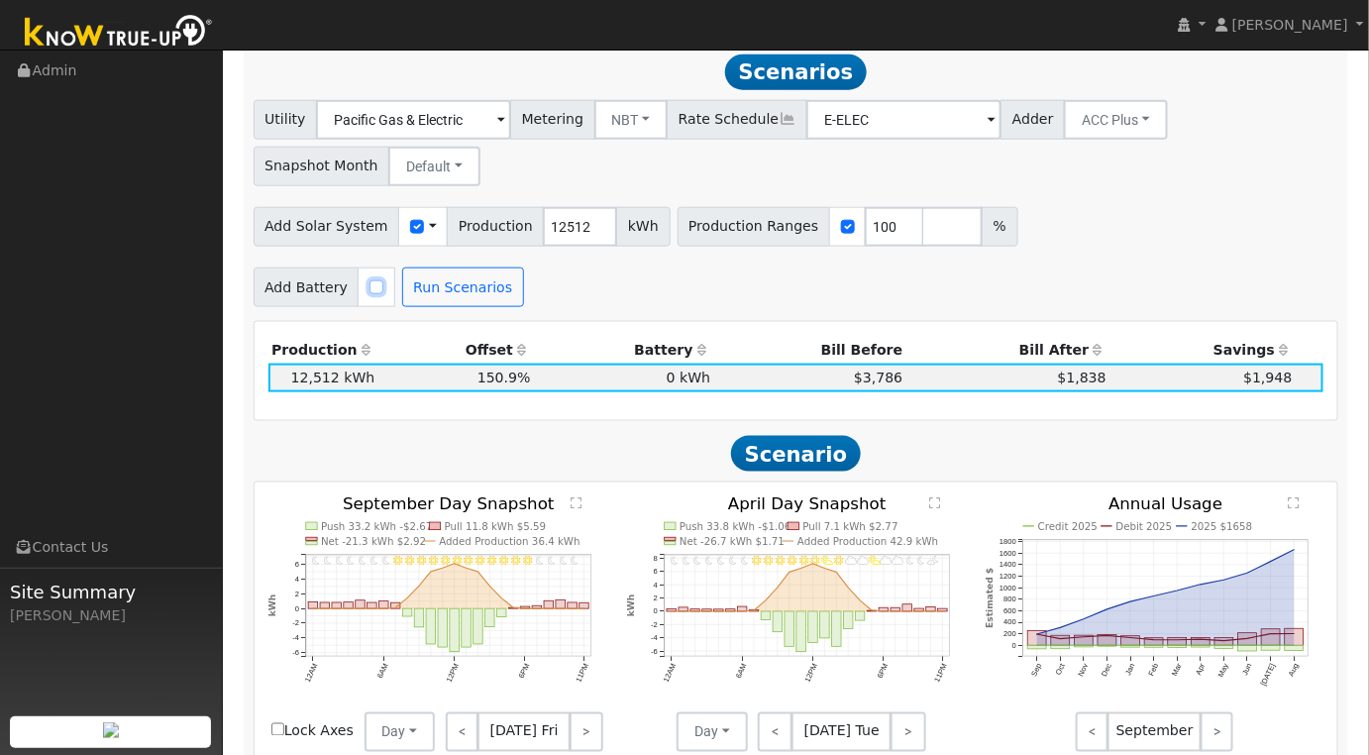
click at [370, 293] on input "checkbox" at bounding box center [377, 287] width 14 height 14
checkbox input "true"
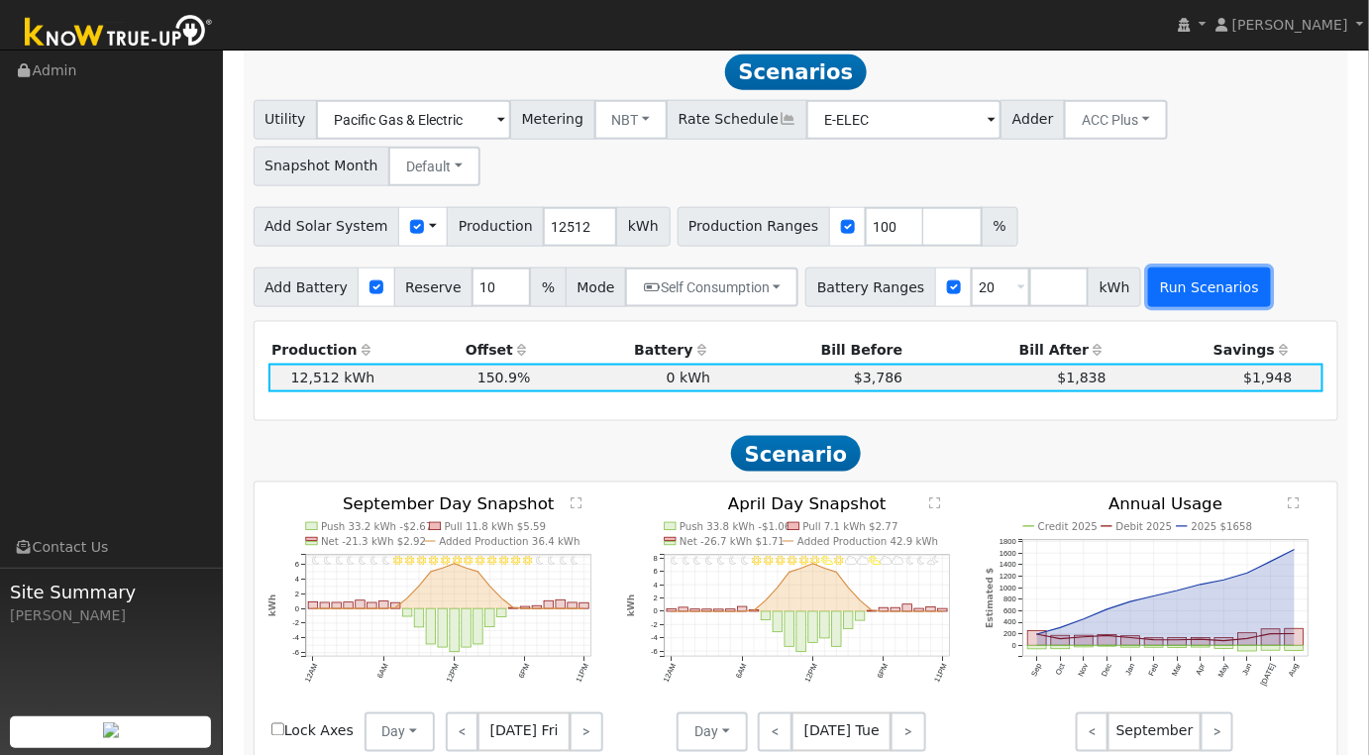
click at [1153, 300] on button "Run Scenarios" at bounding box center [1209, 287] width 122 height 40
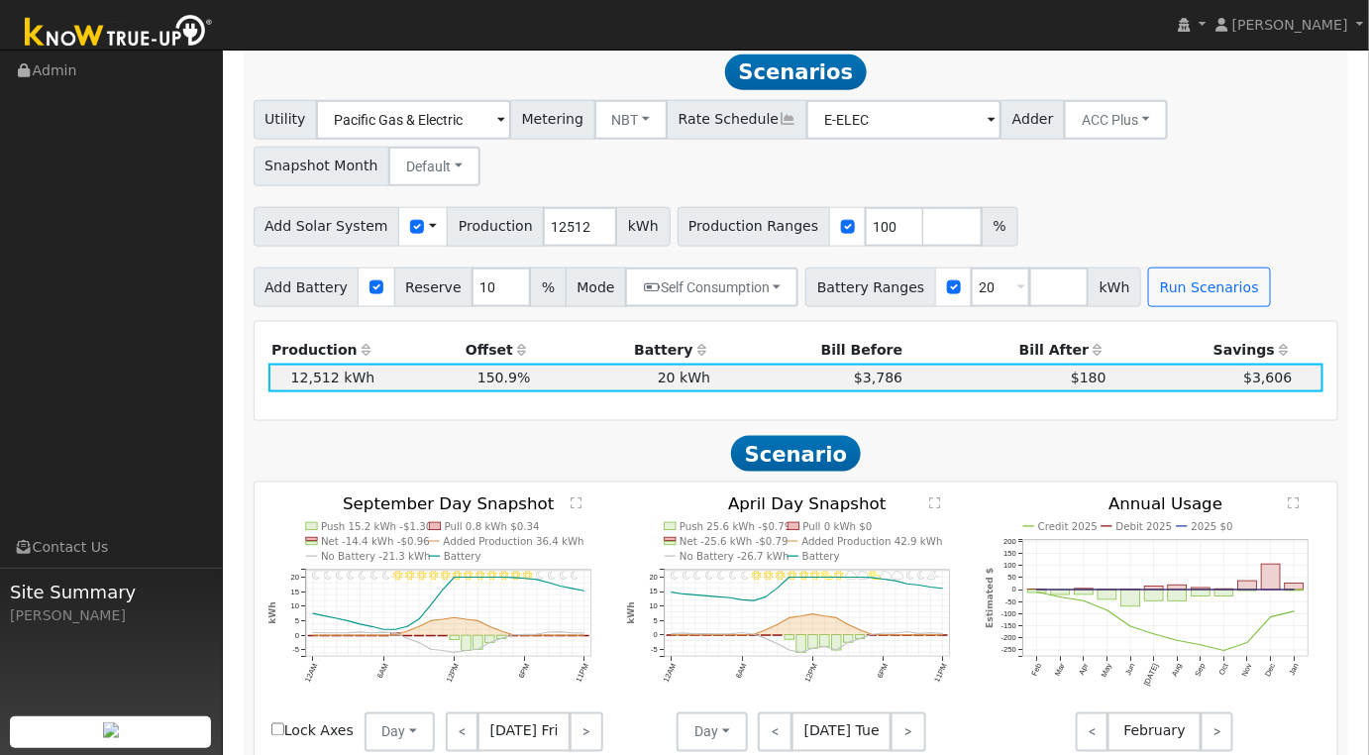
scroll to position [330, 0]
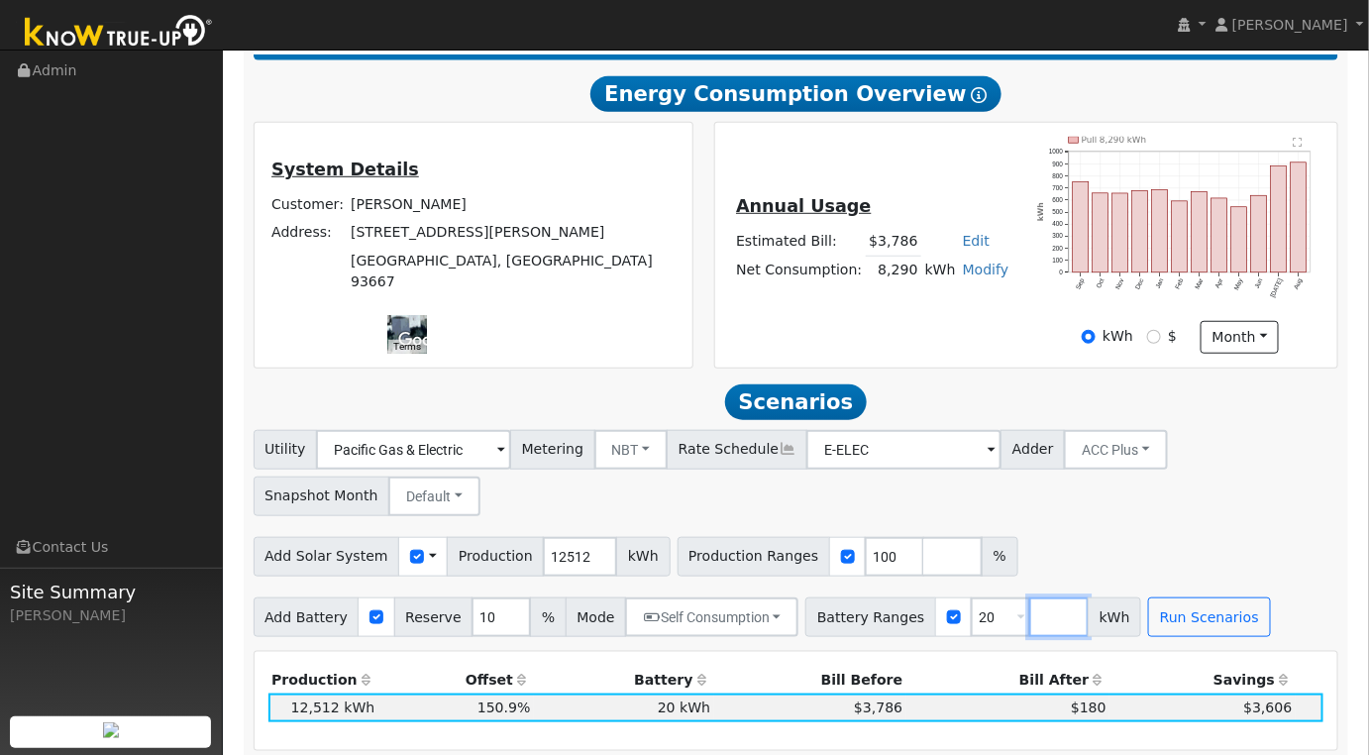
click at [1029, 624] on input "number" at bounding box center [1058, 617] width 59 height 40
type input "0"
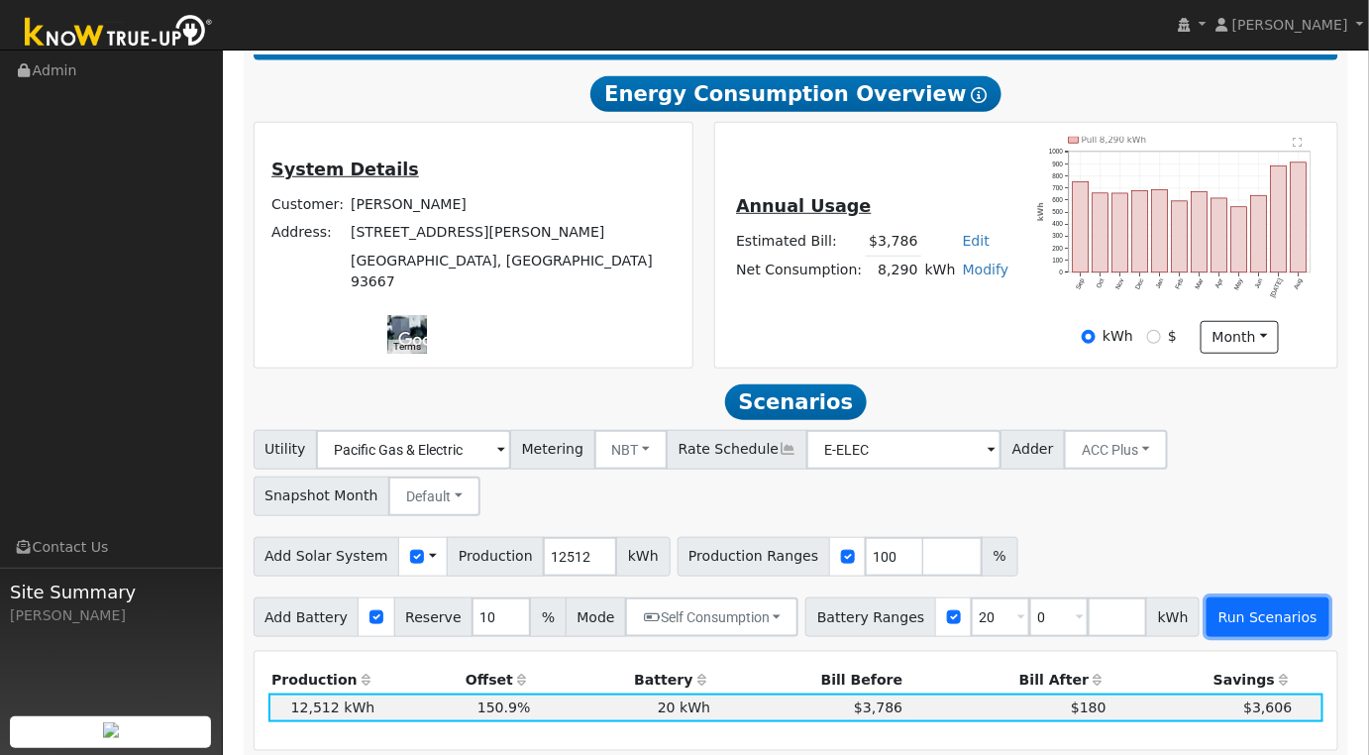
type input "0"
type input "20"
click at [1239, 617] on button "Run Scenarios" at bounding box center [1268, 617] width 122 height 40
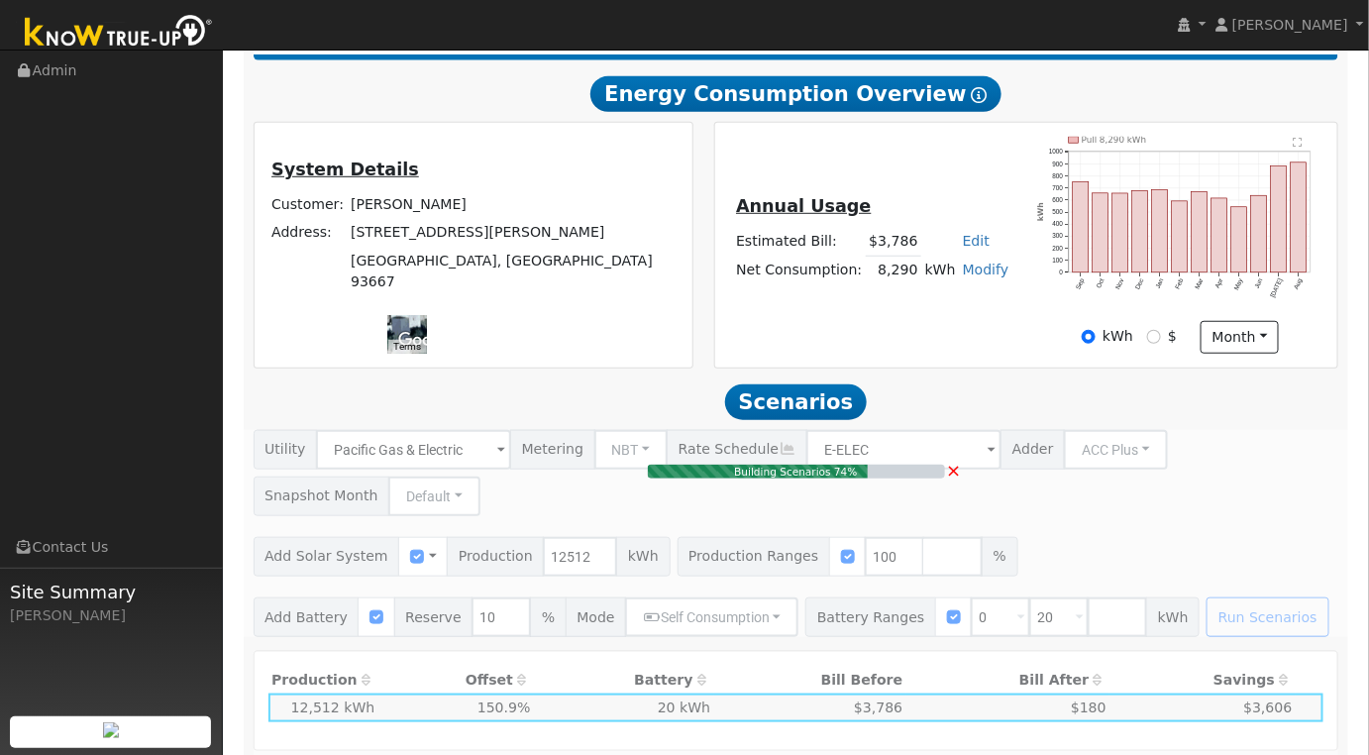
scroll to position [660, 0]
